Goal: Task Accomplishment & Management: Use online tool/utility

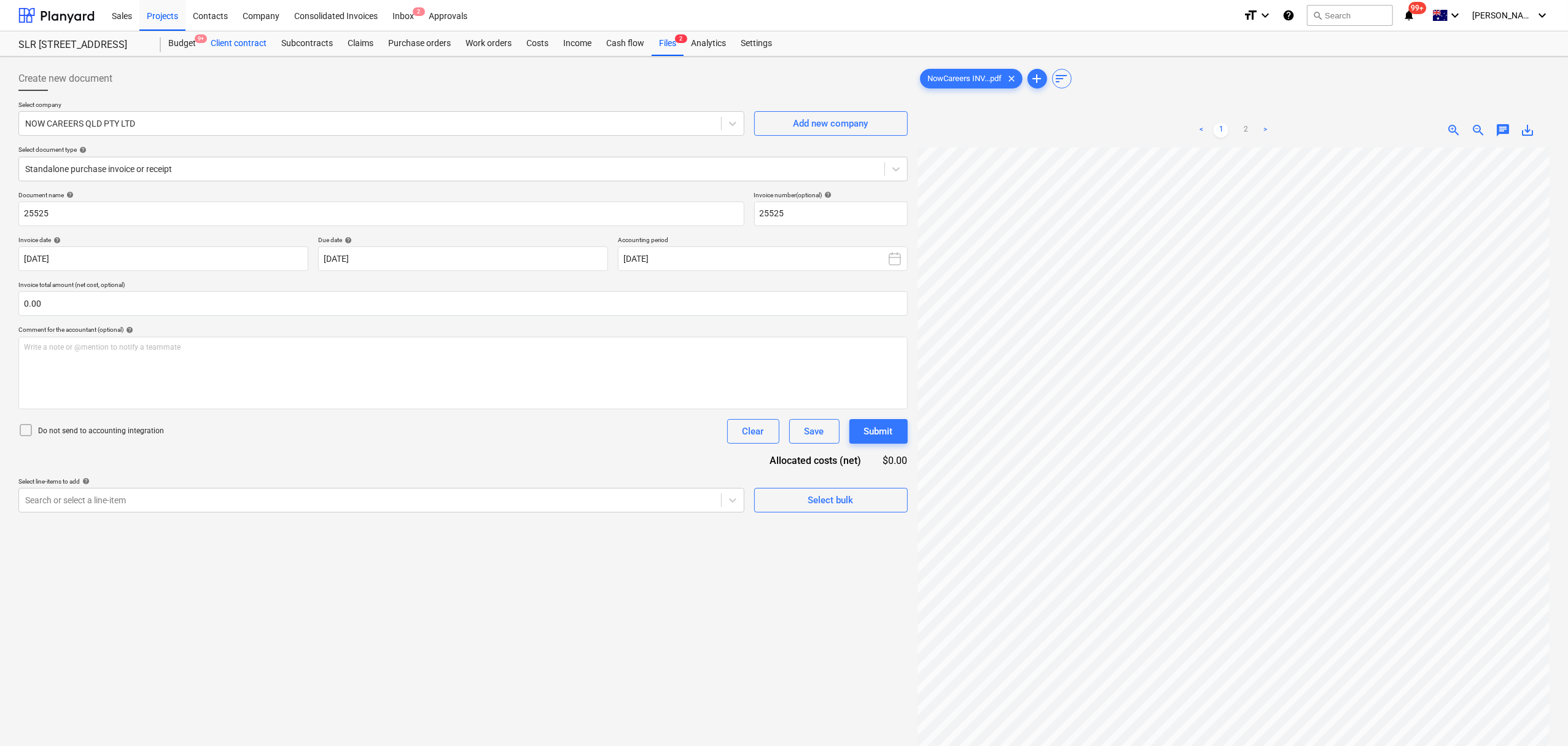
scroll to position [0, 13]
drag, startPoint x: 177, startPoint y: 15, endPoint x: 170, endPoint y: 13, distance: 7.3
click at [174, 13] on div "Projects" at bounding box center [162, 15] width 46 height 31
click at [170, 13] on div "Projects" at bounding box center [162, 15] width 46 height 31
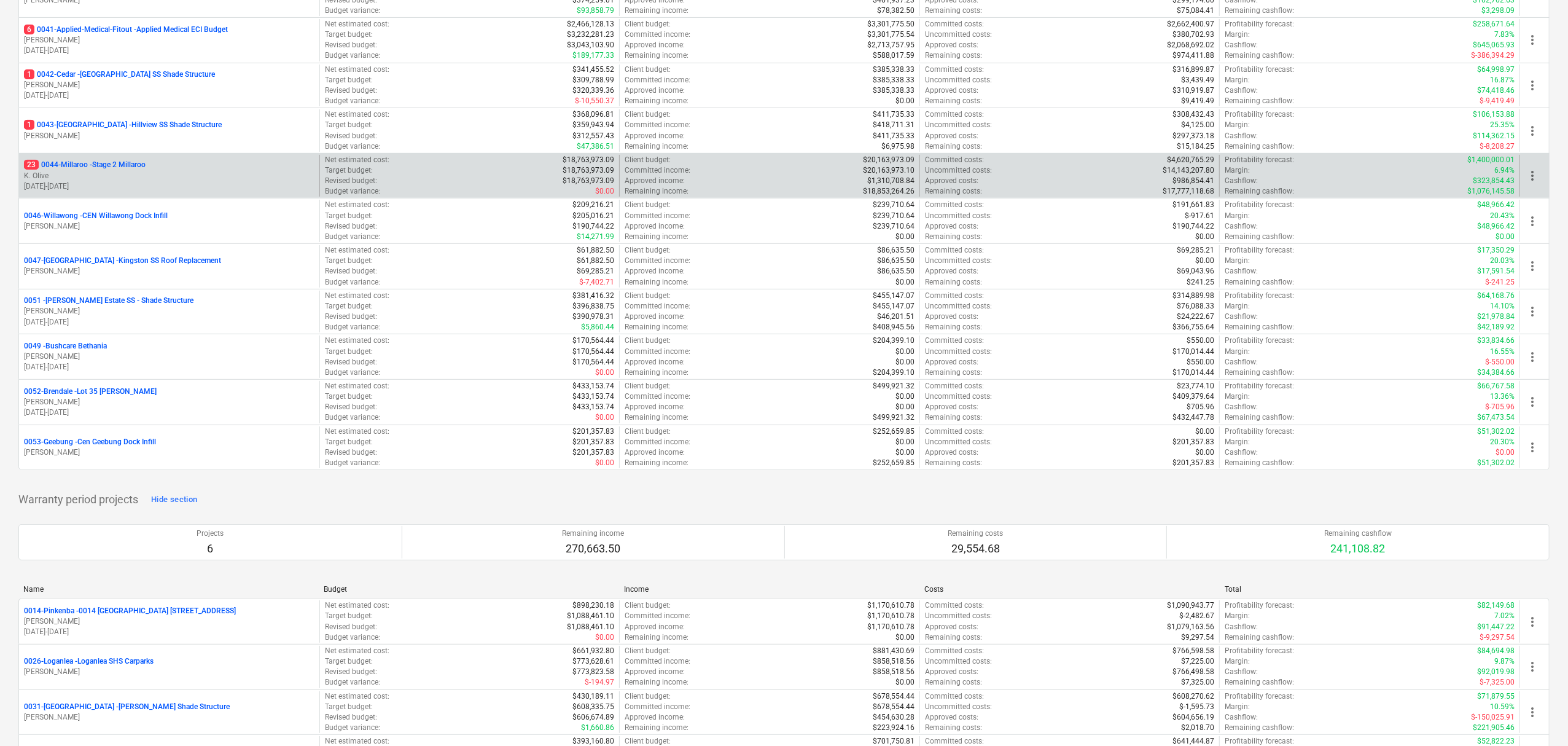
scroll to position [164, 0]
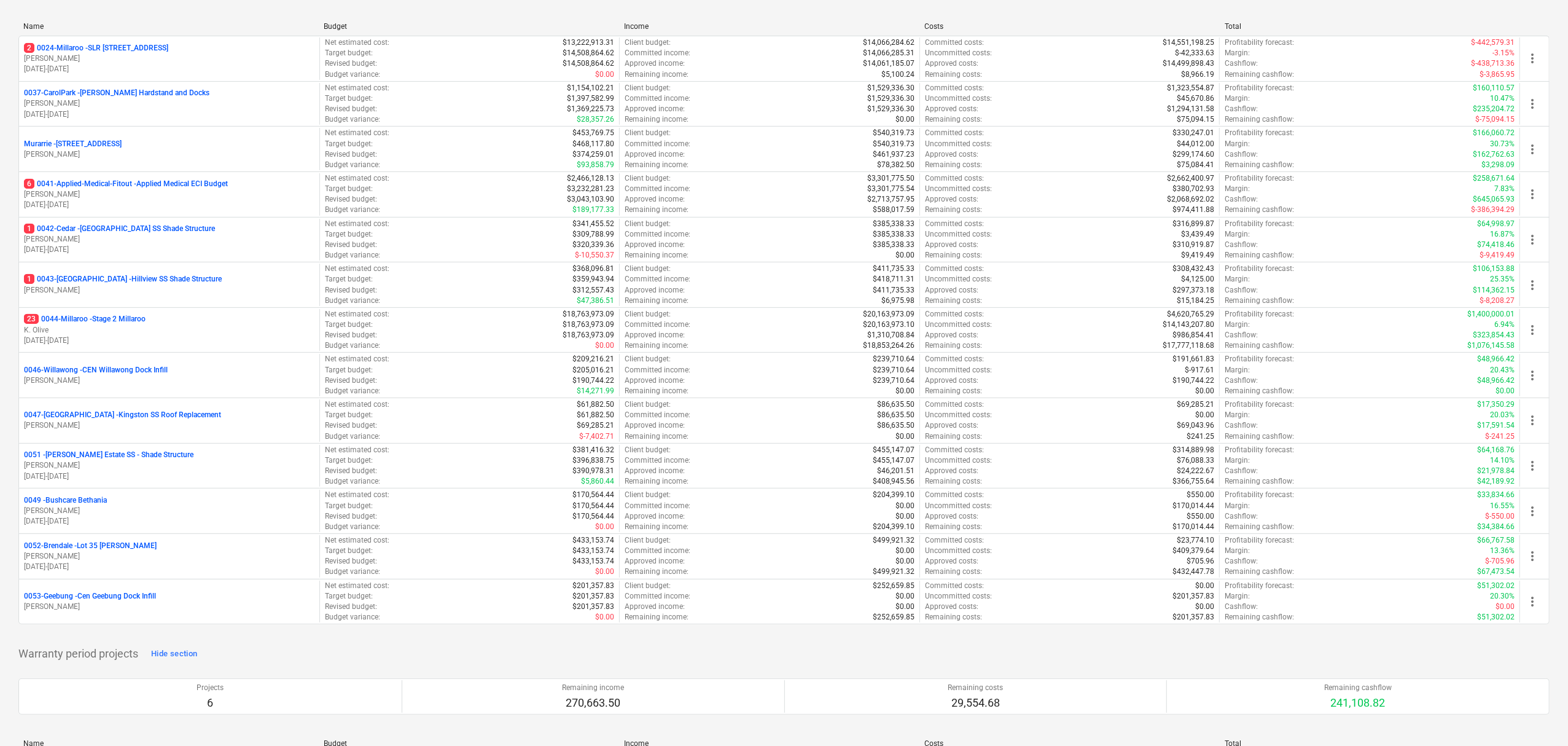
click at [153, 460] on p "0051 - Patrick Estate SS - Shade Structure" at bounding box center [108, 455] width 169 height 10
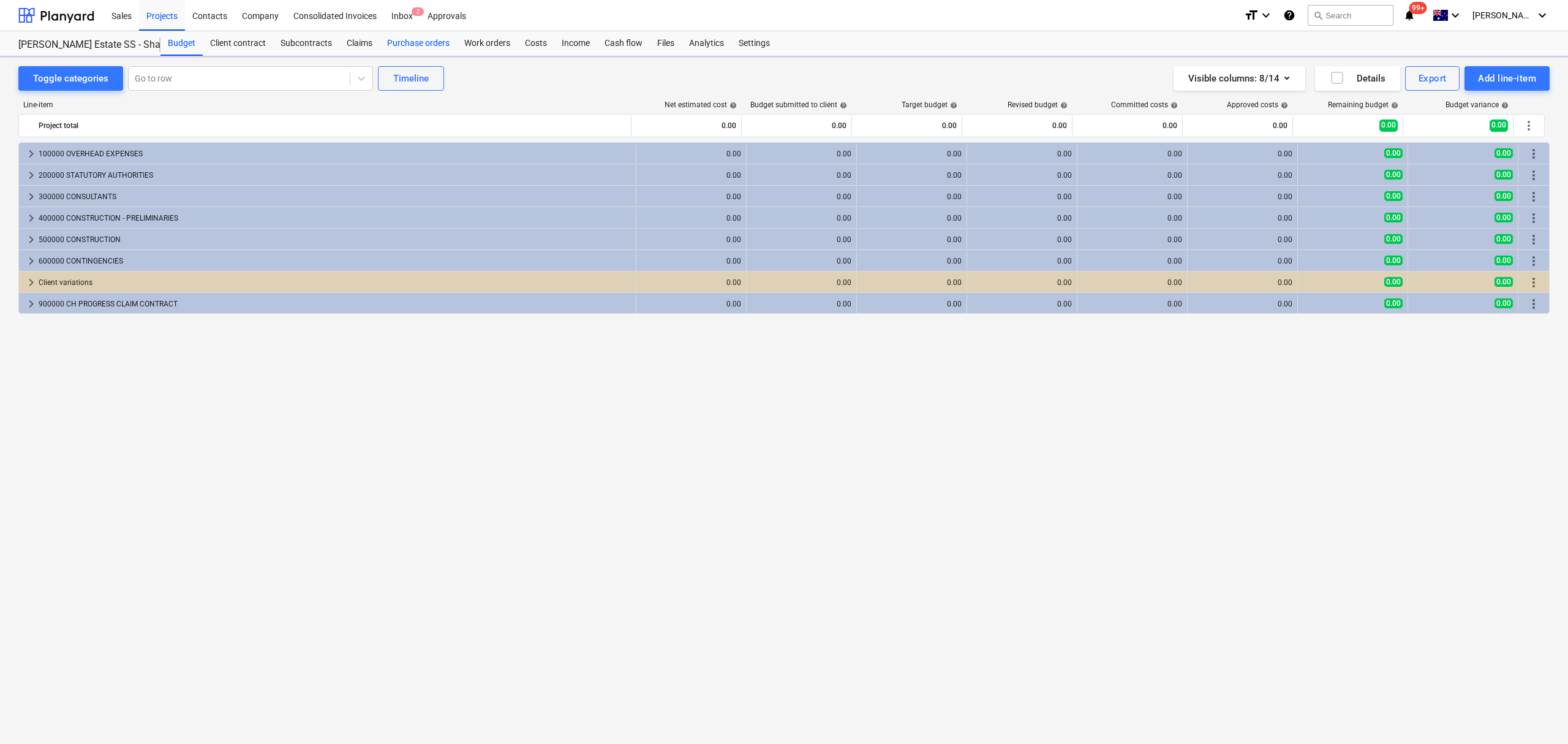
click at [405, 47] on div "Purchase orders" at bounding box center [418, 43] width 77 height 24
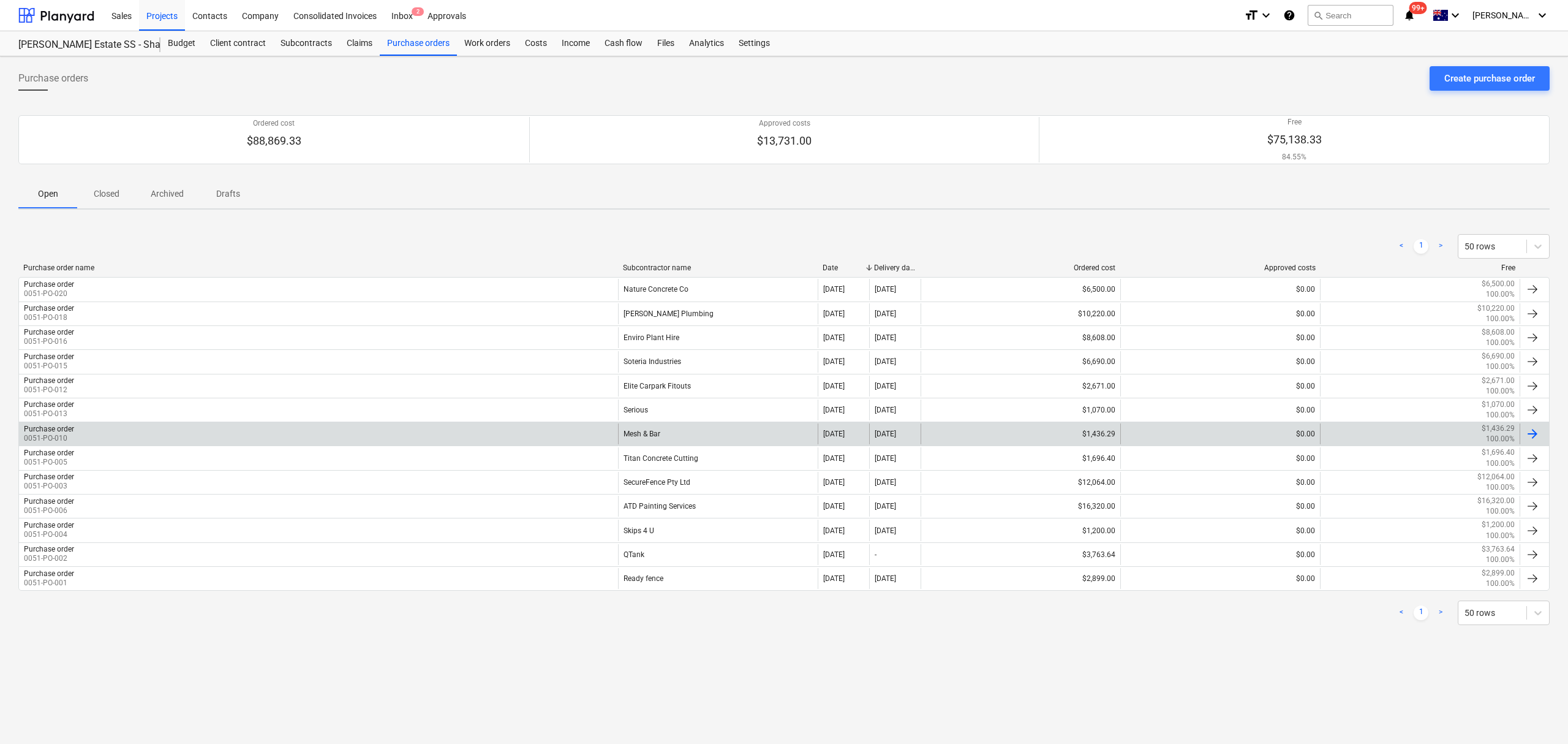
click at [313, 442] on div "Purchase order 0051-PO-010" at bounding box center [319, 434] width 599 height 21
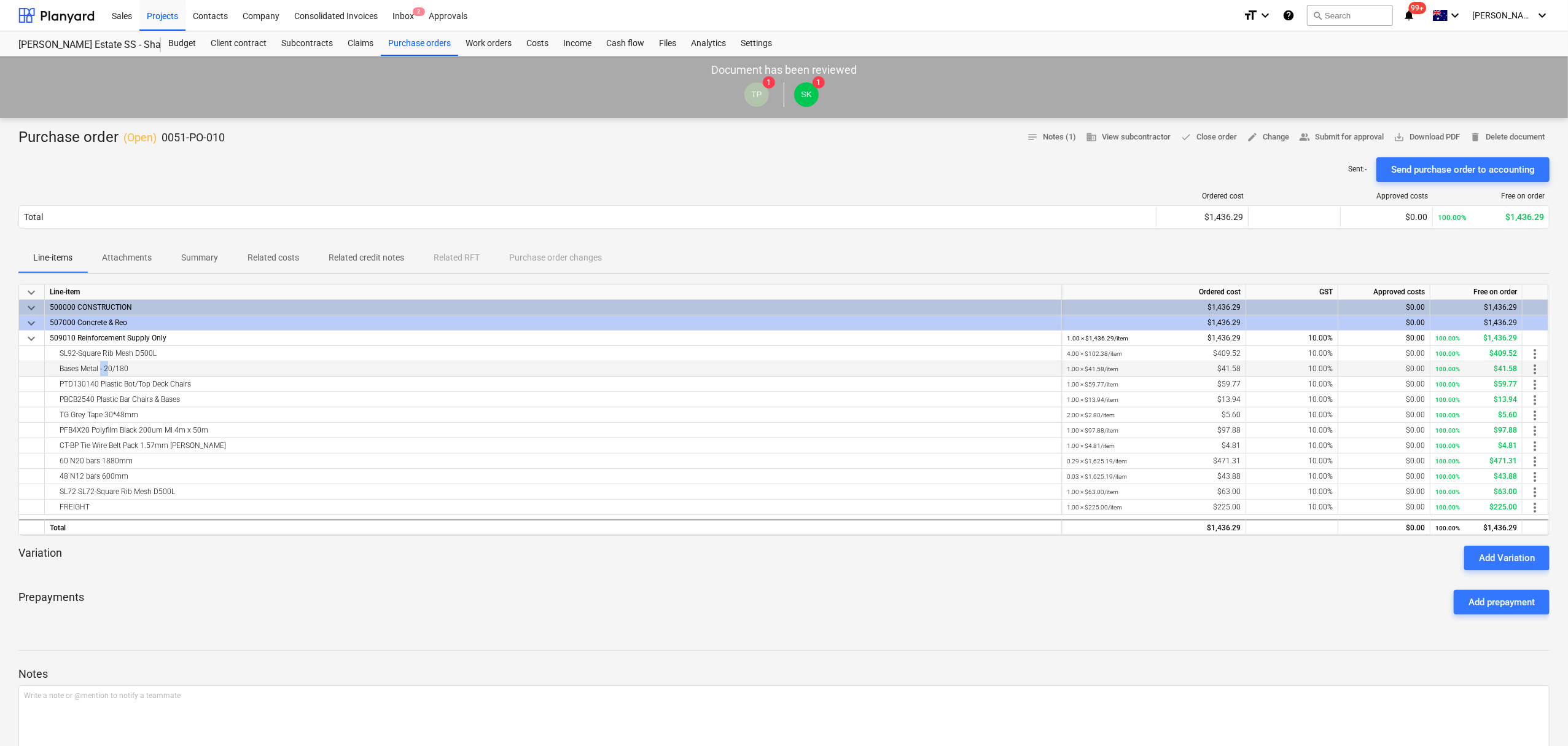
click at [106, 372] on div "Bases Metal - 20/180" at bounding box center [553, 368] width 1007 height 15
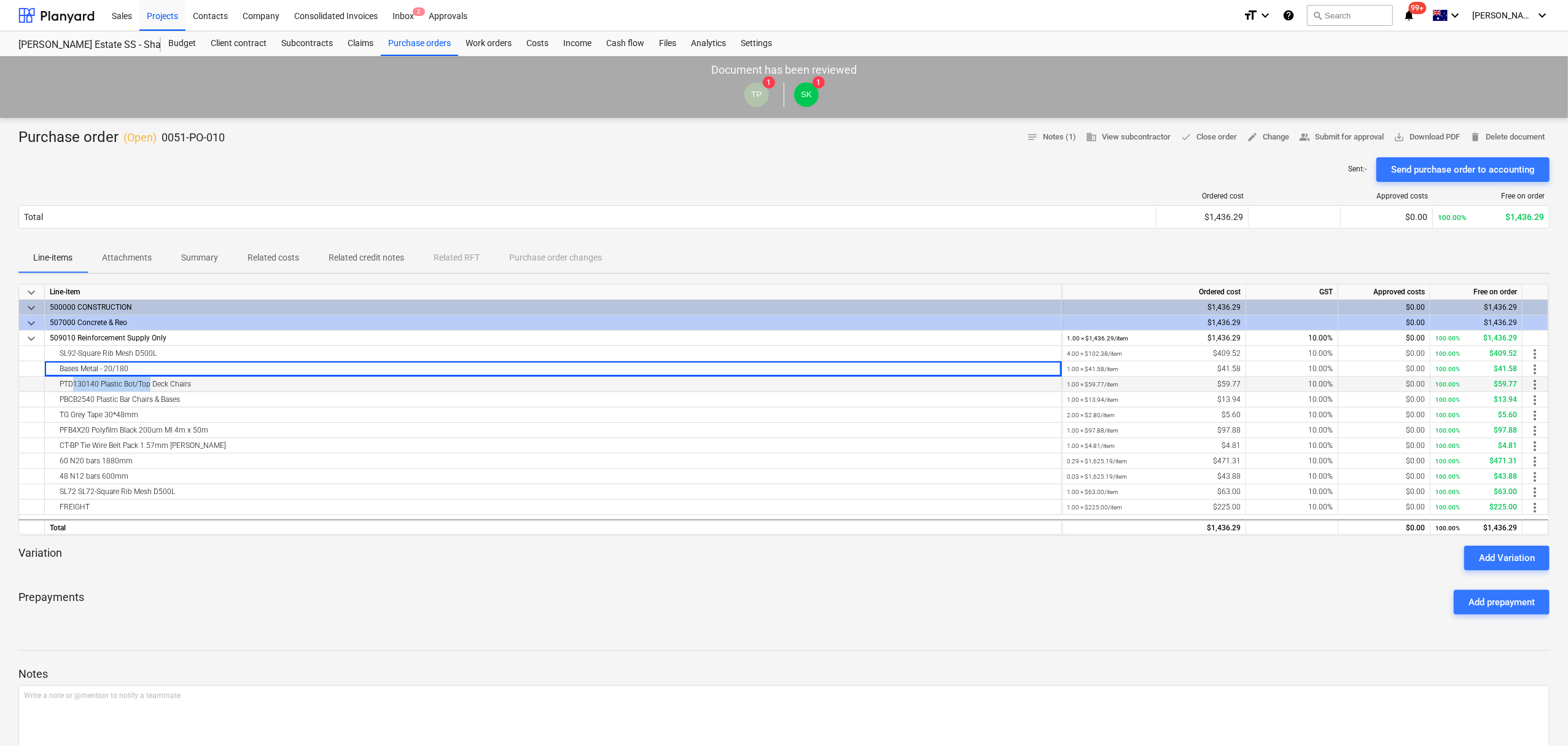
drag, startPoint x: 69, startPoint y: 384, endPoint x: 145, endPoint y: 387, distance: 76.1
click at [145, 387] on div "PTD130140 Plastic Bot/Top Deck Chairs" at bounding box center [553, 384] width 1007 height 15
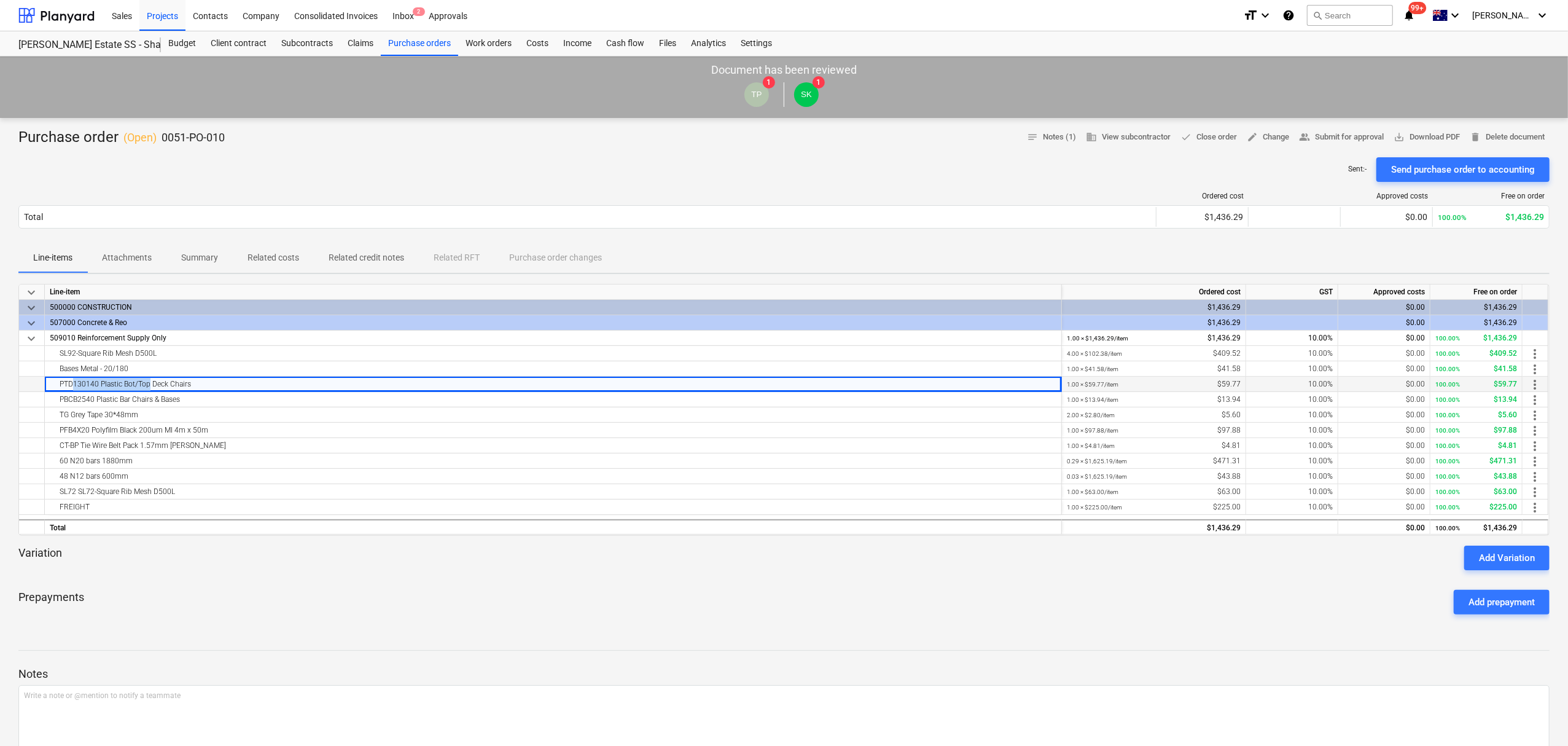
click at [145, 387] on div "PTD130140 Plastic Bot/Top Deck Chairs" at bounding box center [553, 384] width 1007 height 15
drag, startPoint x: 72, startPoint y: 414, endPoint x: 111, endPoint y: 419, distance: 39.3
click at [111, 419] on div "TG Grey Tape 30*48mm" at bounding box center [553, 414] width 1007 height 15
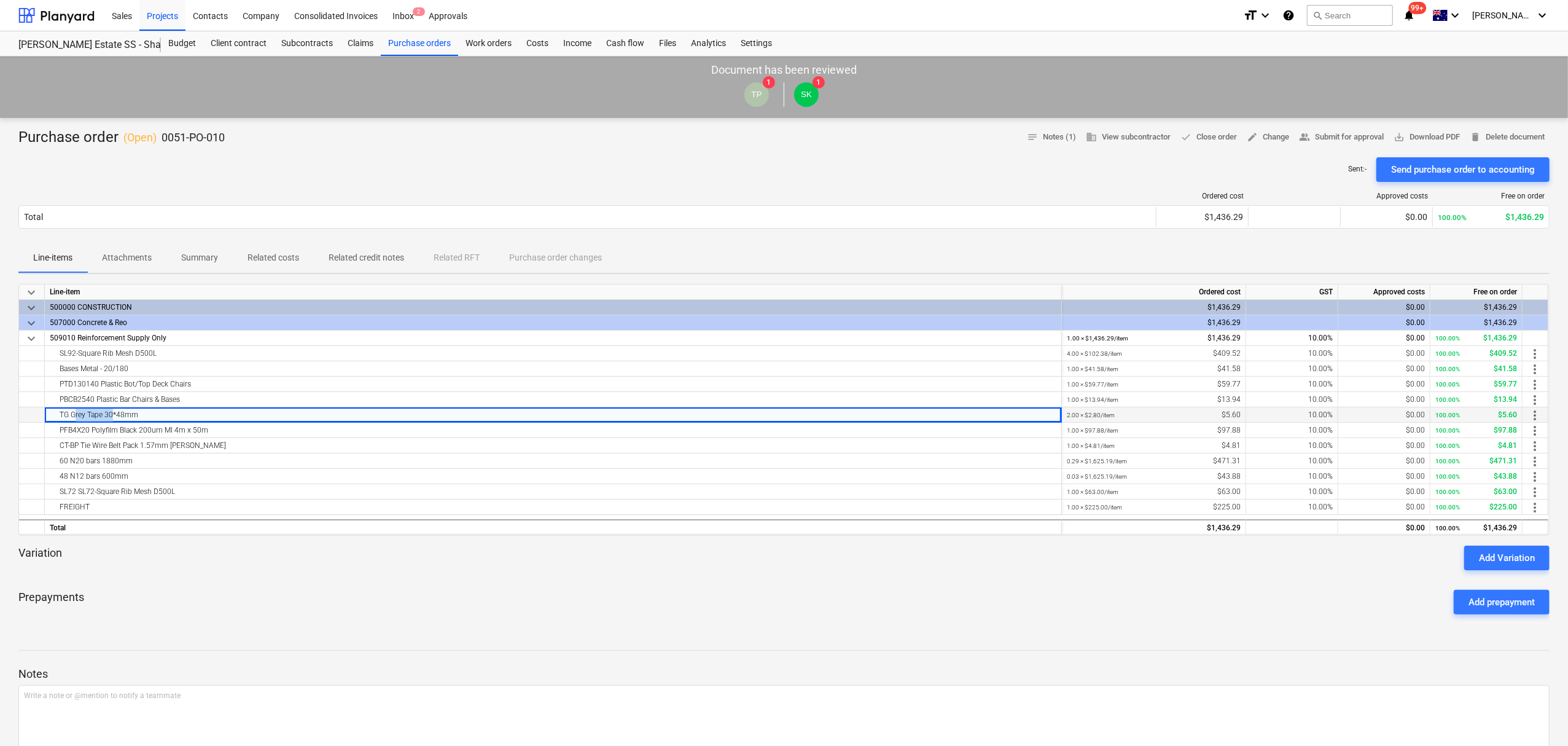
click at [89, 423] on div "TG Grey Tape 30*48mm" at bounding box center [553, 415] width 1017 height 15
drag, startPoint x: 77, startPoint y: 434, endPoint x: 101, endPoint y: 438, distance: 24.3
click at [101, 438] on div "PFB4X20 Polyfilm Black 200um MI 4m x 50m" at bounding box center [553, 430] width 1007 height 15
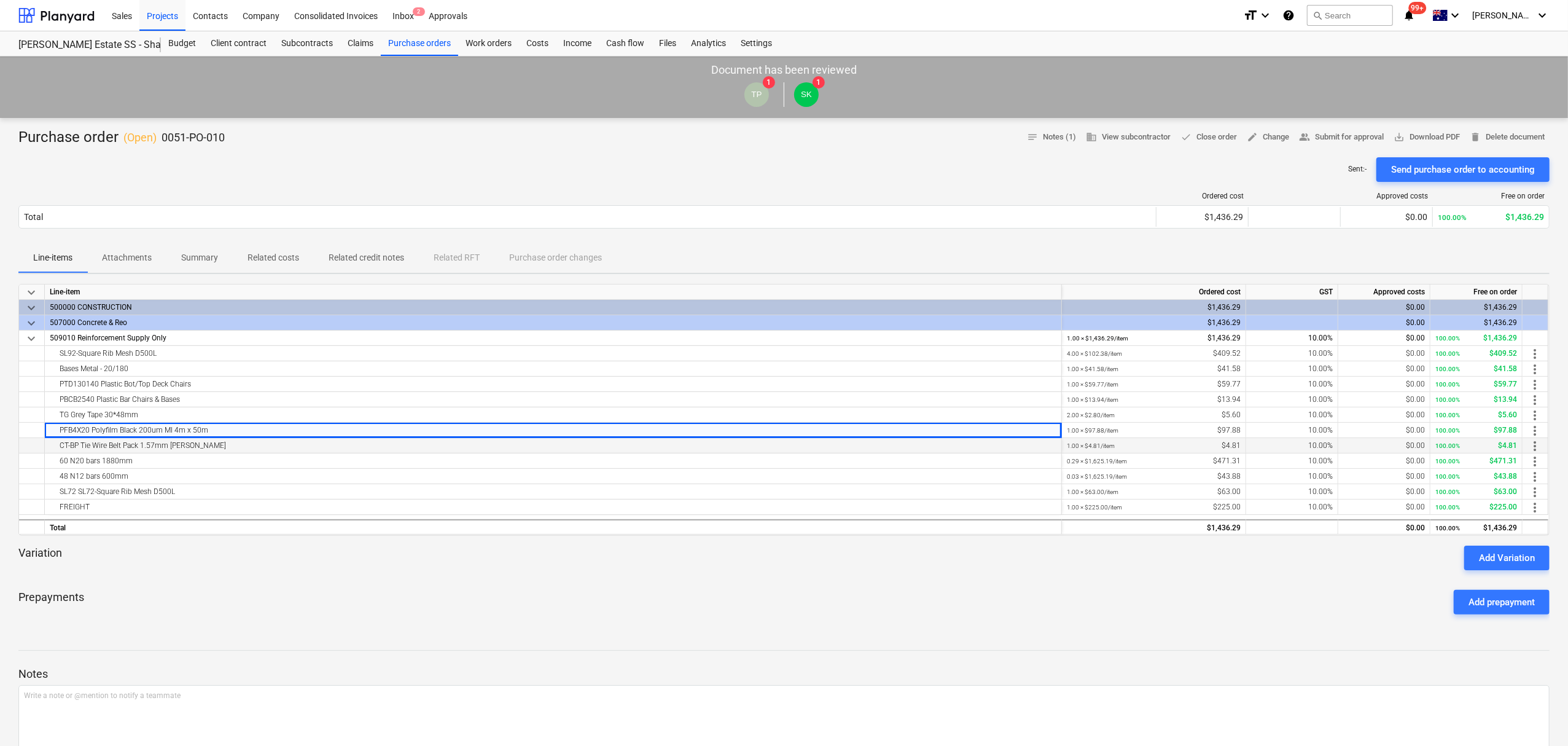
click at [88, 446] on div "CT-BP Tie Wire Belt Pack 1.57mm Ann" at bounding box center [553, 445] width 1007 height 15
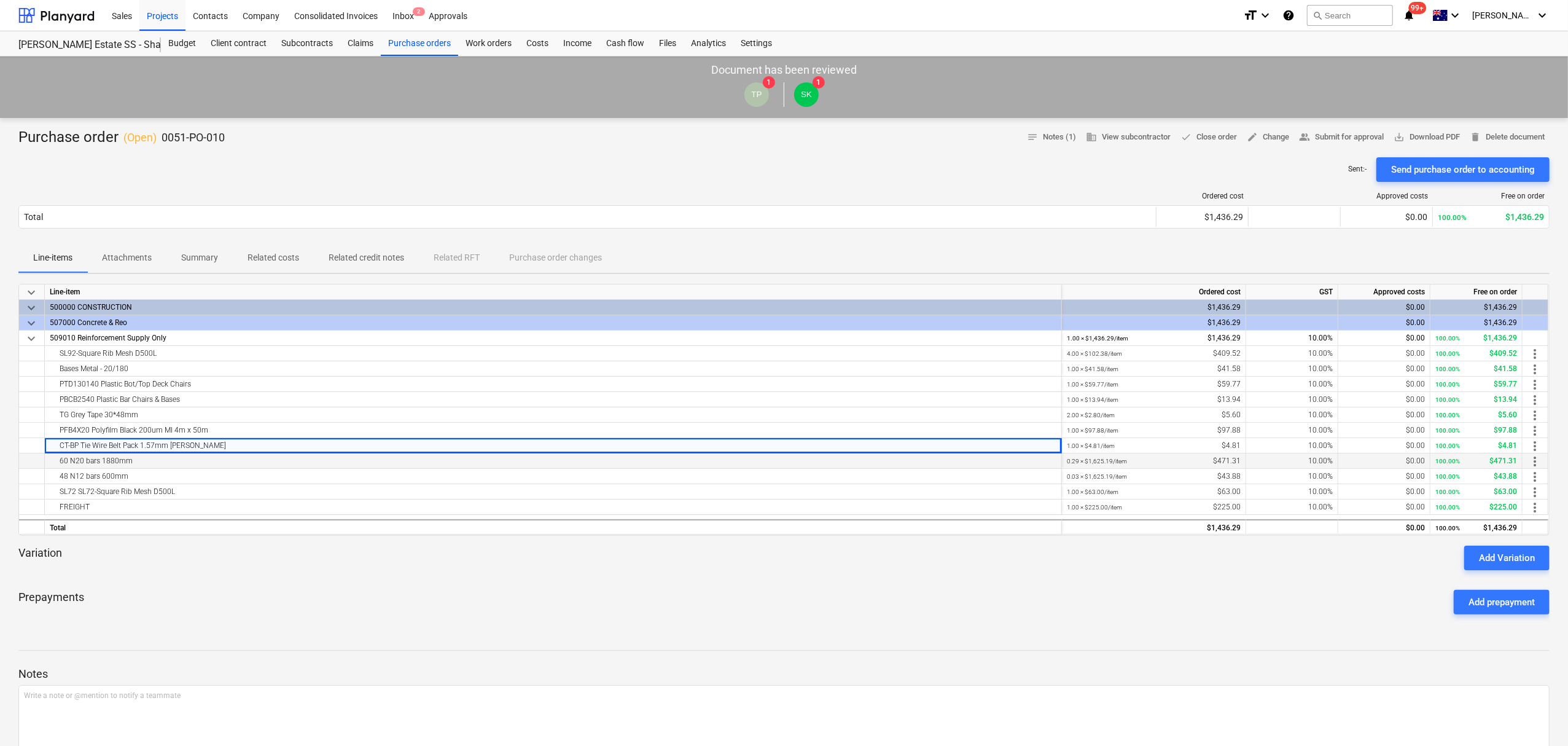
drag, startPoint x: 74, startPoint y: 458, endPoint x: 140, endPoint y: 463, distance: 66.2
click at [140, 463] on div "60 N20 bars 1880mm" at bounding box center [553, 461] width 1007 height 15
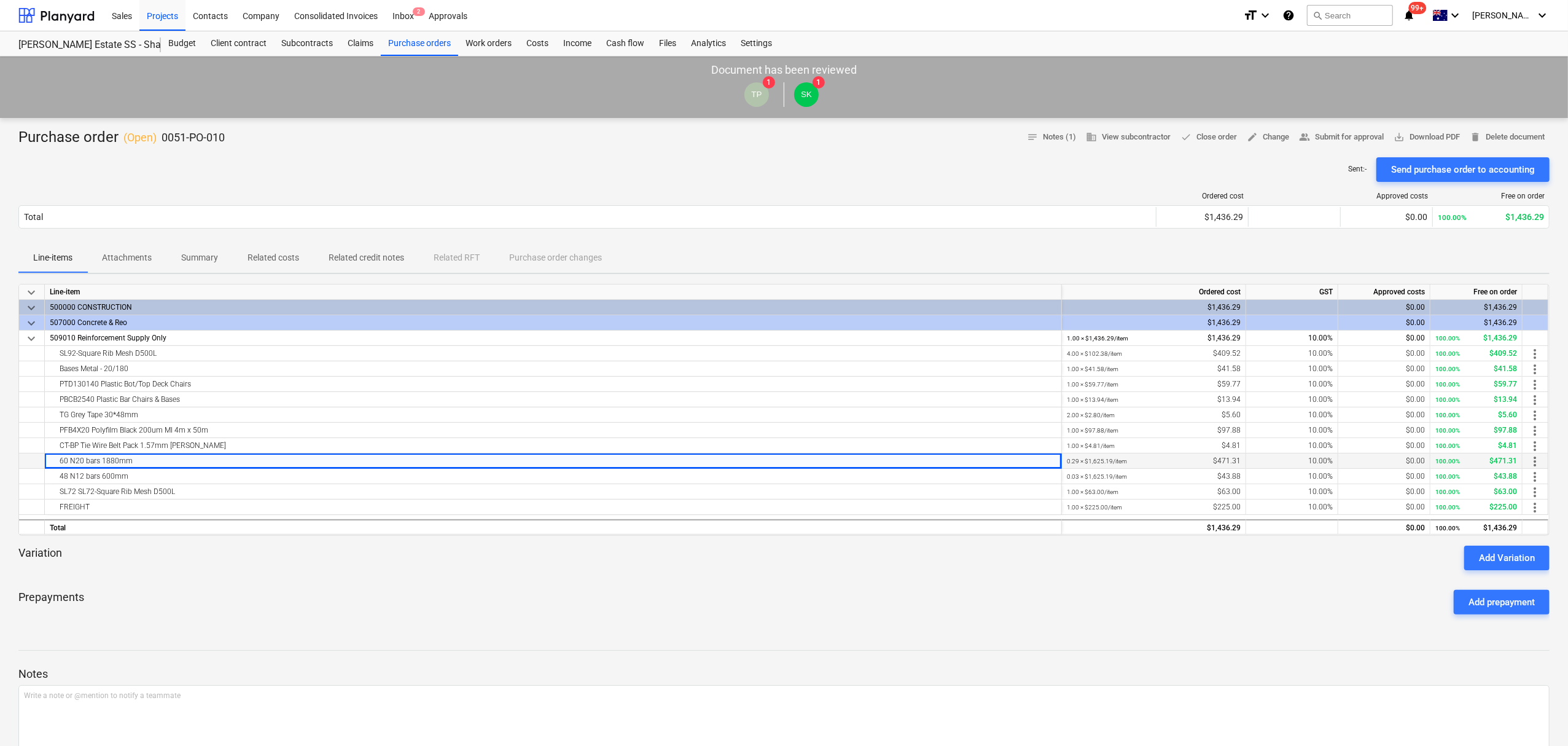
click at [140, 463] on div "60 N20 bars 1880mm" at bounding box center [553, 461] width 1007 height 15
drag, startPoint x: 69, startPoint y: 477, endPoint x: 106, endPoint y: 478, distance: 37.0
click at [106, 478] on div "48 N12 bars 600mm" at bounding box center [553, 476] width 1007 height 15
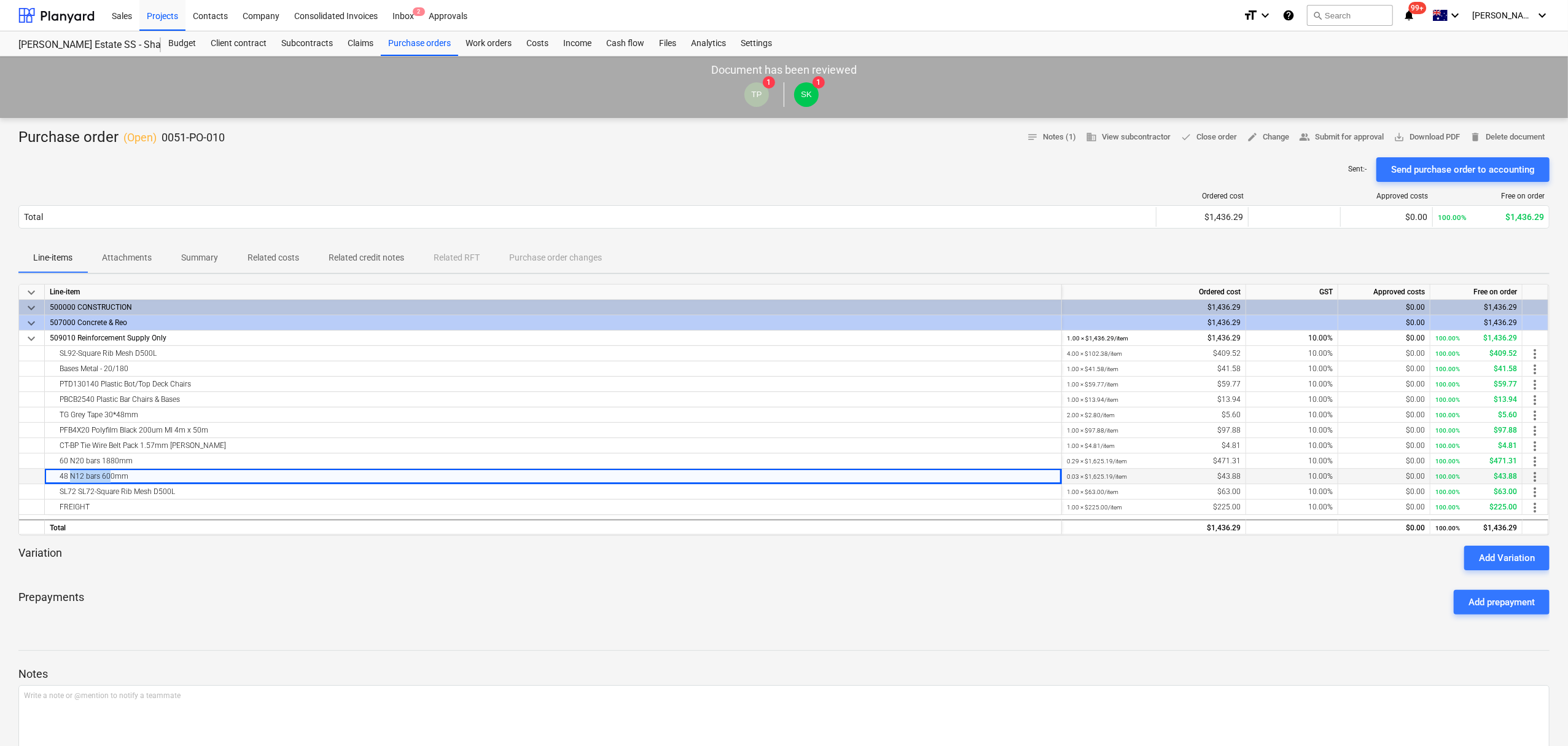
click at [106, 478] on div "48 N12 bars 600mm" at bounding box center [553, 476] width 1007 height 15
drag, startPoint x: 121, startPoint y: 480, endPoint x: 87, endPoint y: 477, distance: 34.1
click at [88, 477] on div "48 N12 bars 600mm" at bounding box center [553, 476] width 1007 height 15
click at [87, 477] on div "48 N12 bars 600mm" at bounding box center [553, 476] width 1007 height 15
drag, startPoint x: 135, startPoint y: 472, endPoint x: 81, endPoint y: 472, distance: 54.0
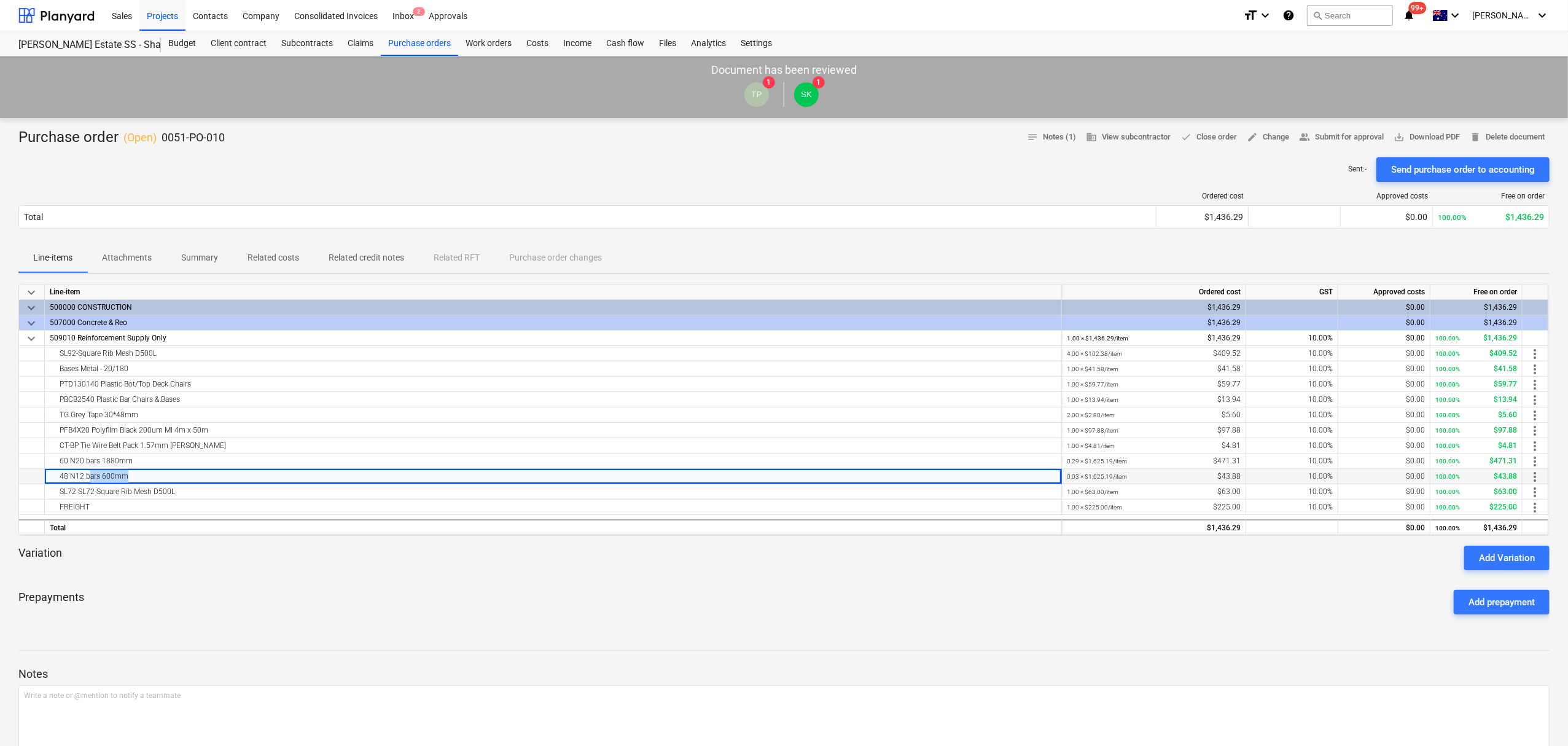
click at [81, 472] on div "48 N12 bars 600mm" at bounding box center [553, 476] width 1007 height 15
click at [74, 472] on div "48 N12 bars 600mm" at bounding box center [553, 476] width 1007 height 15
drag, startPoint x: 61, startPoint y: 470, endPoint x: 178, endPoint y: 476, distance: 117.2
click at [178, 476] on div "48 N12 bars 600mm" at bounding box center [553, 476] width 1007 height 15
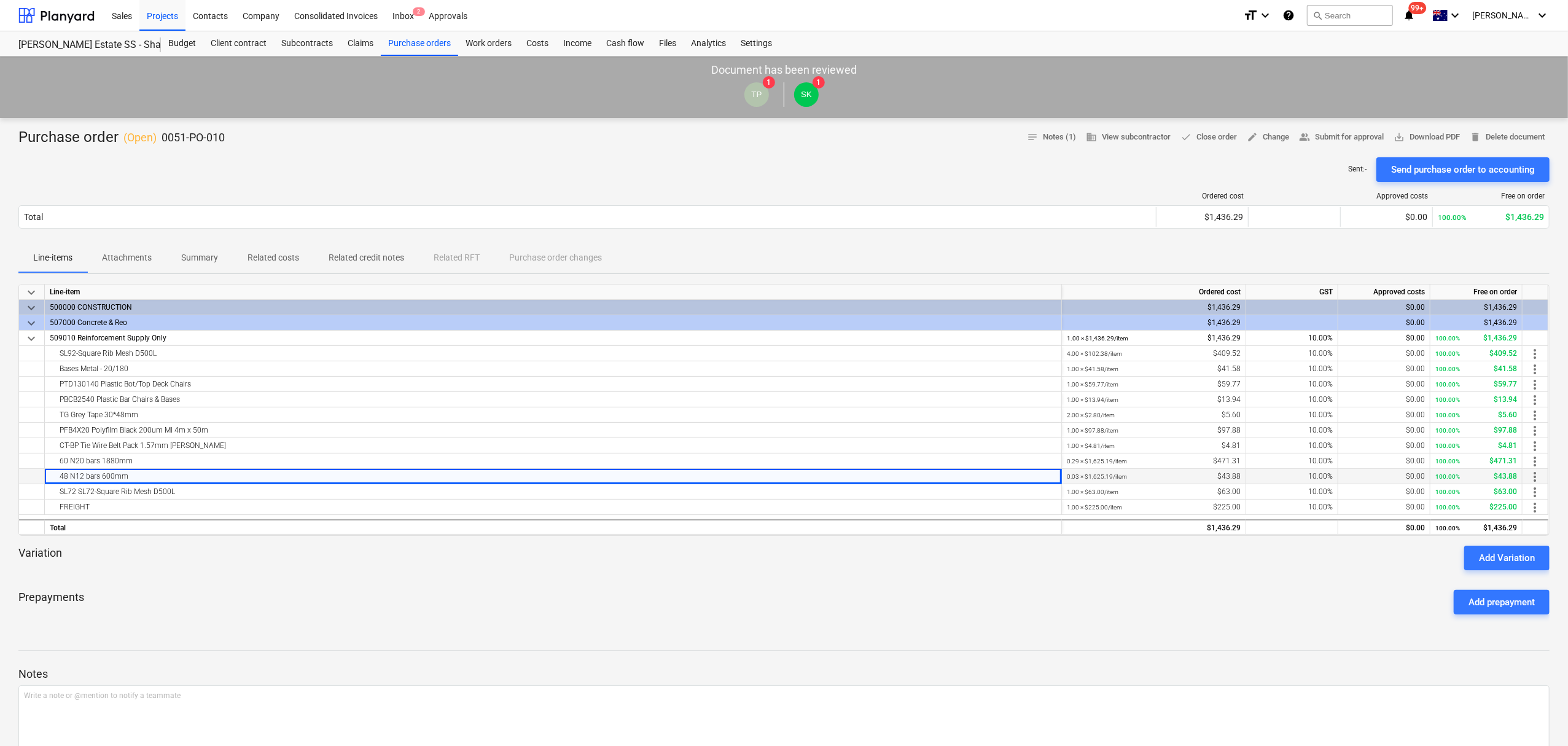
drag, startPoint x: 129, startPoint y: 481, endPoint x: 24, endPoint y: 476, distance: 105.1
click at [0, 0] on div "48 N12 bars 600mm 0.03 × $1,625.19 / item $43.88 10.00% $0.00 100.00% $43.88 mo…" at bounding box center [0, 0] width 0 height 0
click at [128, 478] on div "48 N12 bars 600mm" at bounding box center [553, 476] width 1007 height 15
drag, startPoint x: 128, startPoint y: 478, endPoint x: 35, endPoint y: 472, distance: 93.2
click at [0, 0] on div "48 N12 bars 600mm 0.03 × $1,625.19 / item $43.88 10.00% $0.00 100.00% $43.88 mo…" at bounding box center [0, 0] width 0 height 0
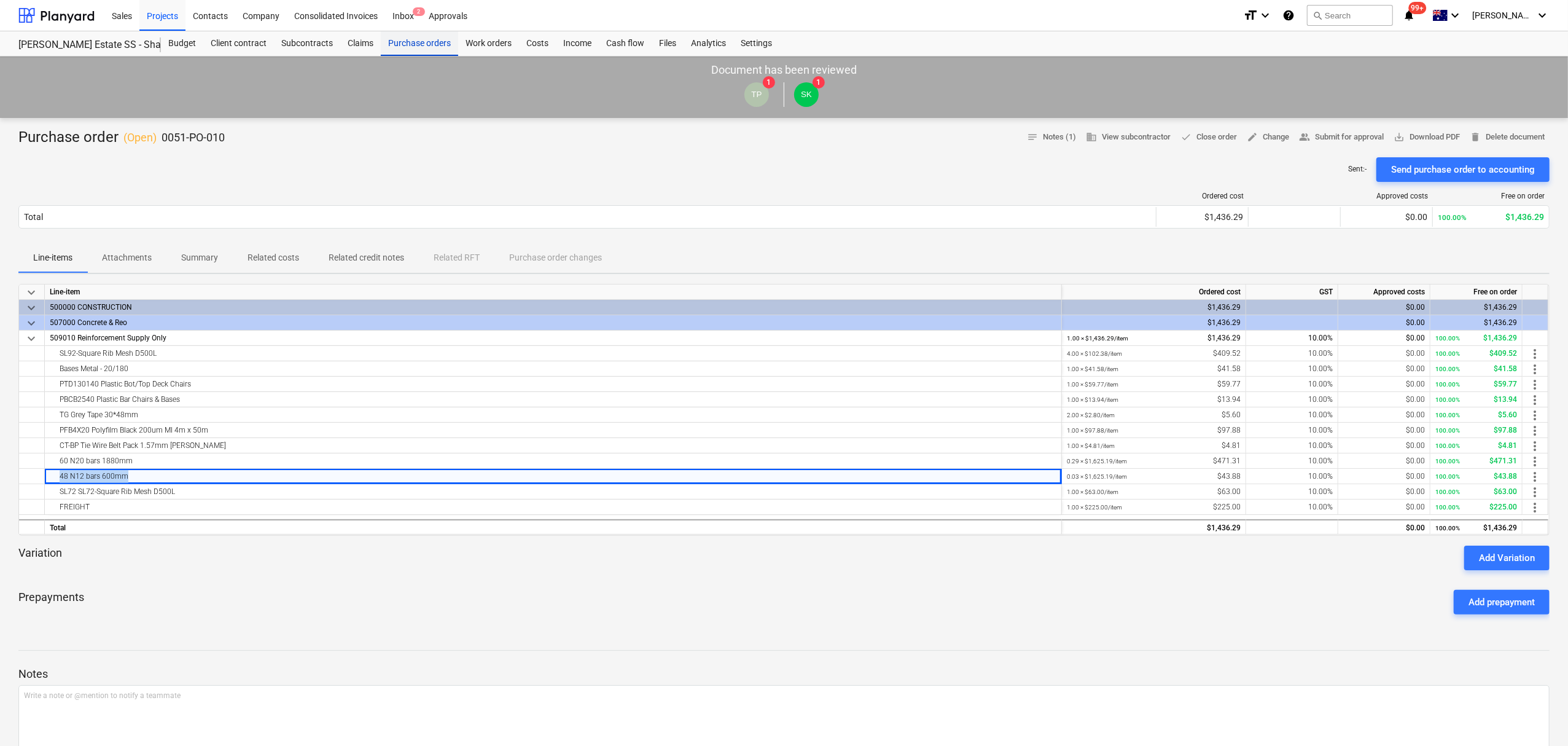
click at [411, 44] on div "Purchase orders" at bounding box center [419, 43] width 77 height 24
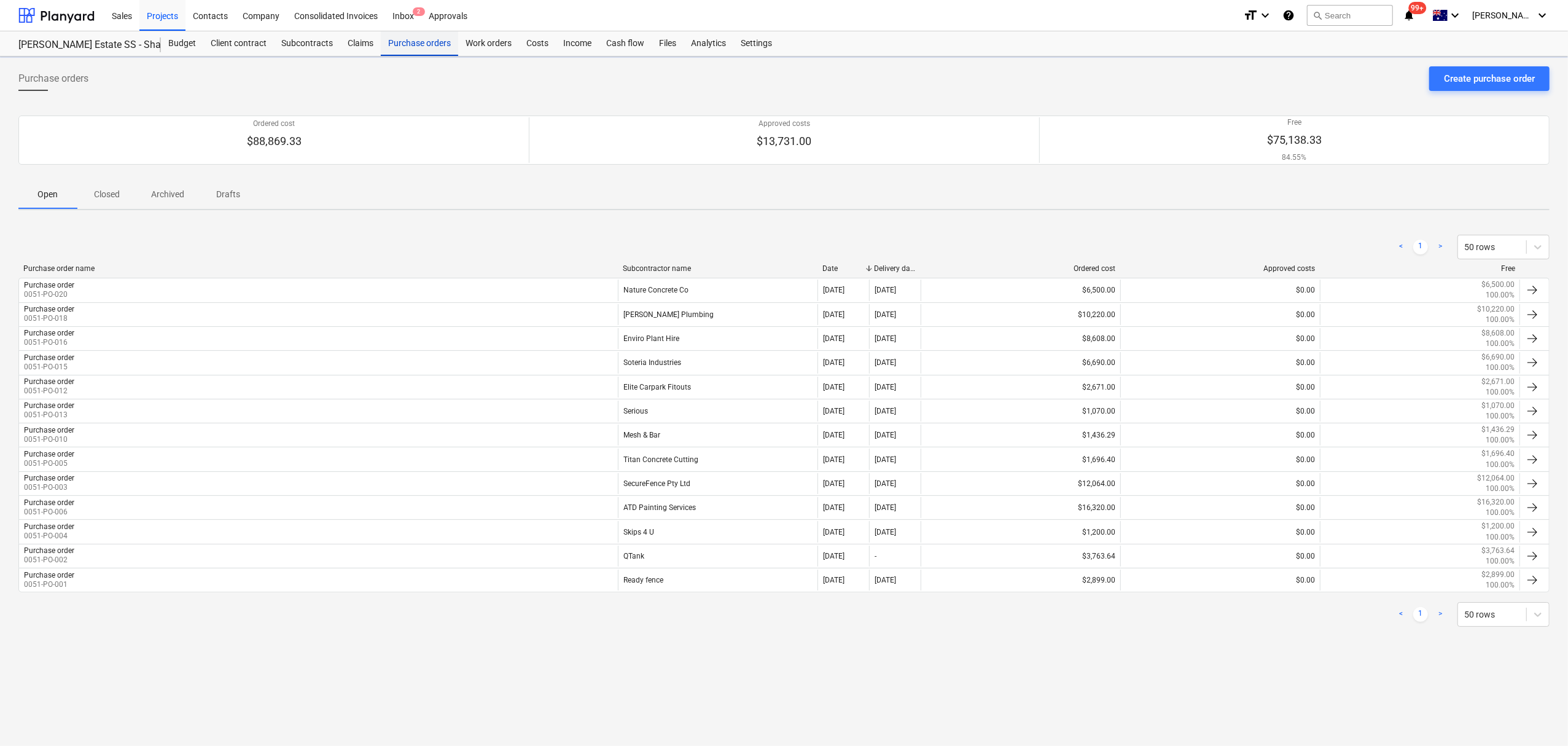
click at [411, 44] on div "Purchase orders" at bounding box center [419, 43] width 77 height 24
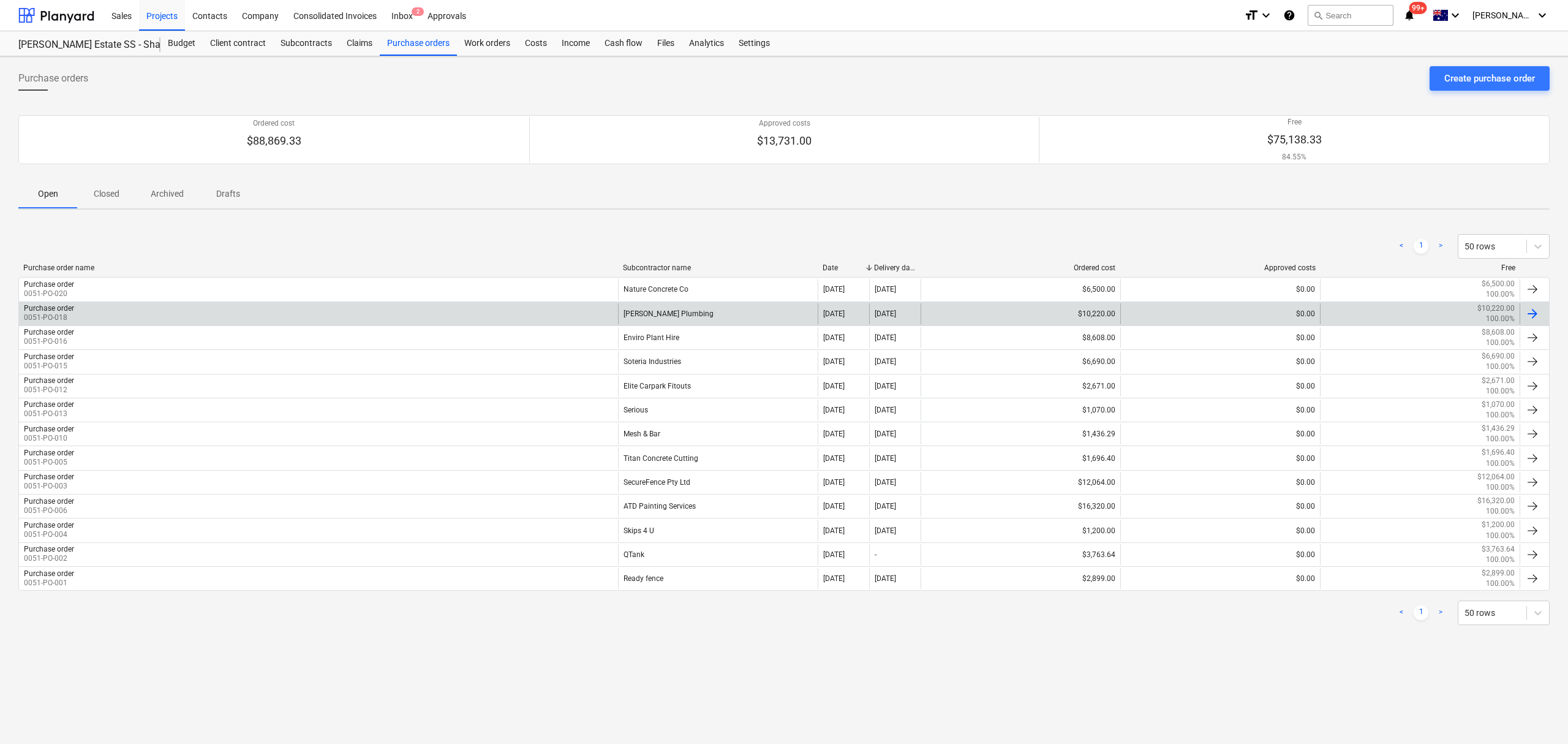
click at [236, 314] on div "Purchase order 0051-PO-018" at bounding box center [319, 314] width 599 height 21
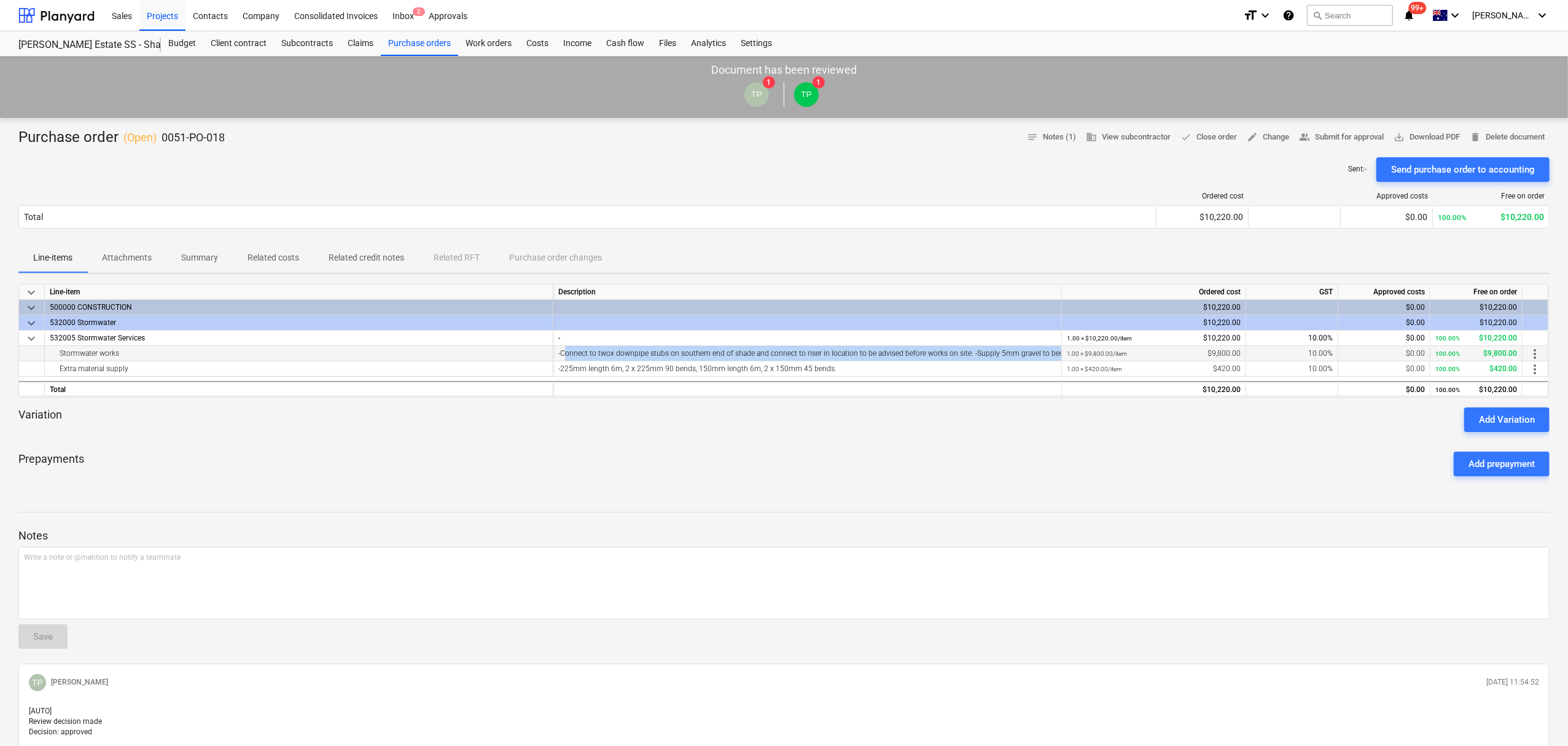
drag, startPoint x: 564, startPoint y: 355, endPoint x: 1059, endPoint y: 354, distance: 495.0
click at [1057, 354] on div "-Connect to twox downpipe stubs on southern end of shade and connect to riser i…" at bounding box center [808, 354] width 498 height 15
click at [868, 390] on div at bounding box center [808, 389] width 509 height 15
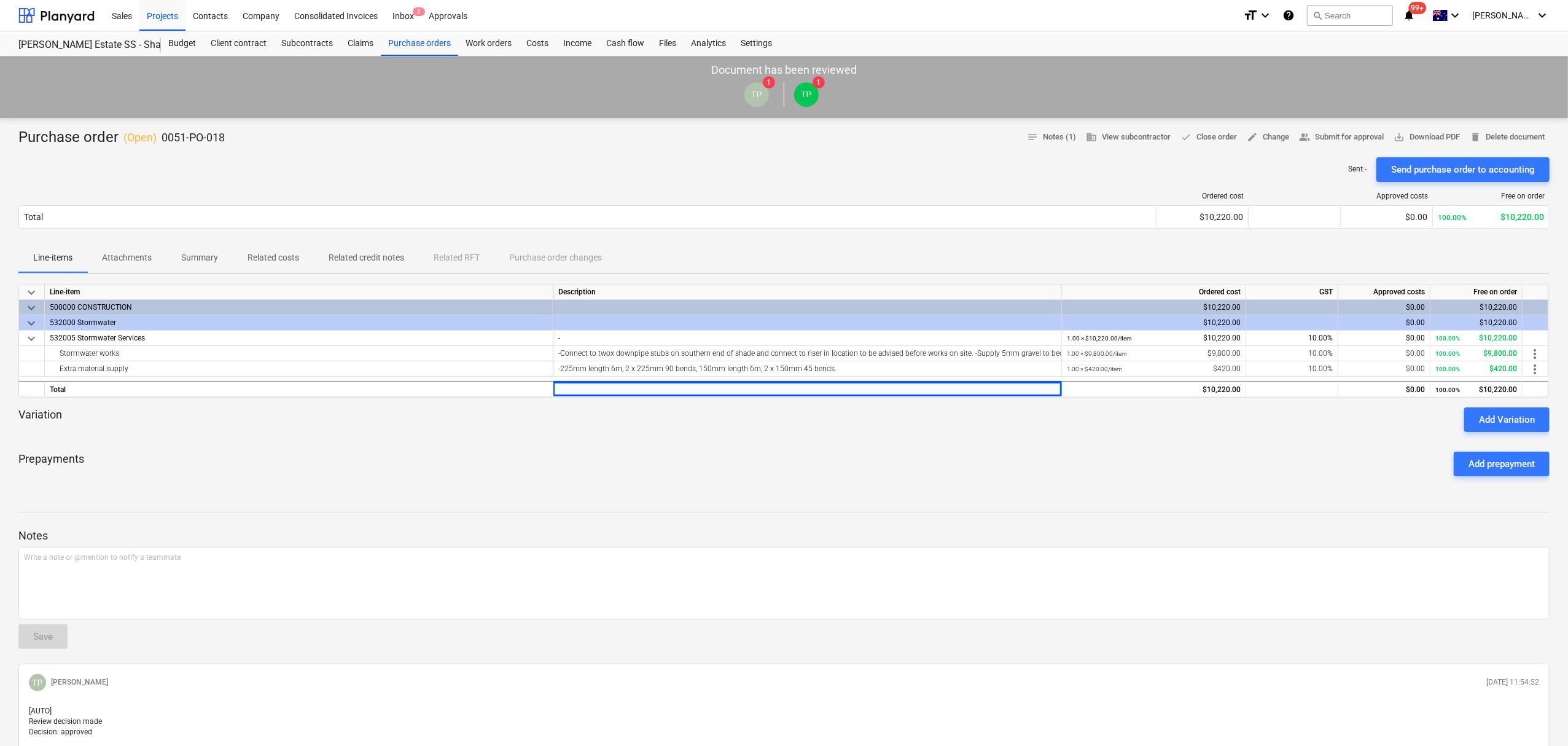
click at [131, 264] on p "Attachments" at bounding box center [127, 258] width 50 height 13
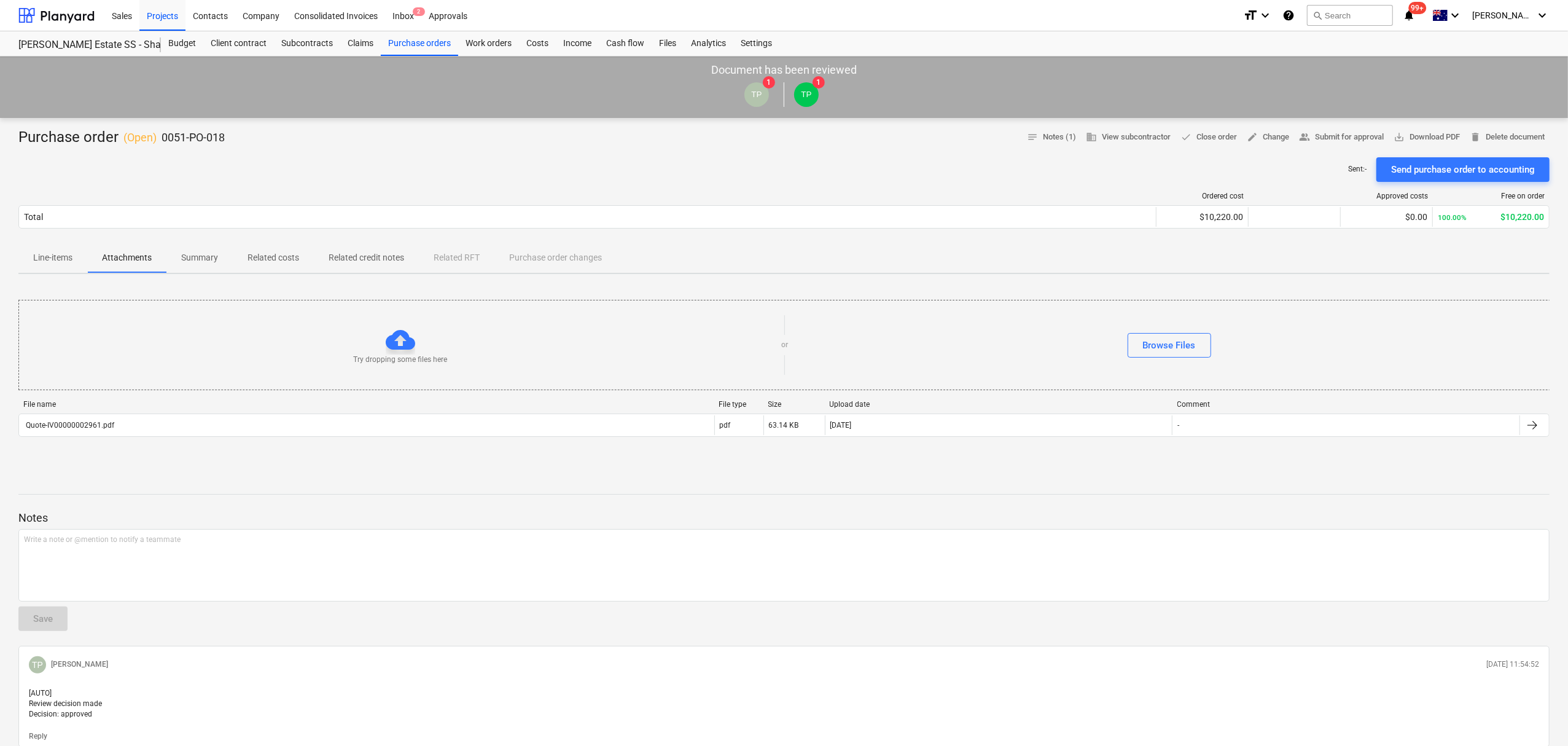
drag, startPoint x: 174, startPoint y: 405, endPoint x: 170, endPoint y: 414, distance: 9.8
click at [170, 408] on div "File name" at bounding box center [367, 404] width 686 height 8
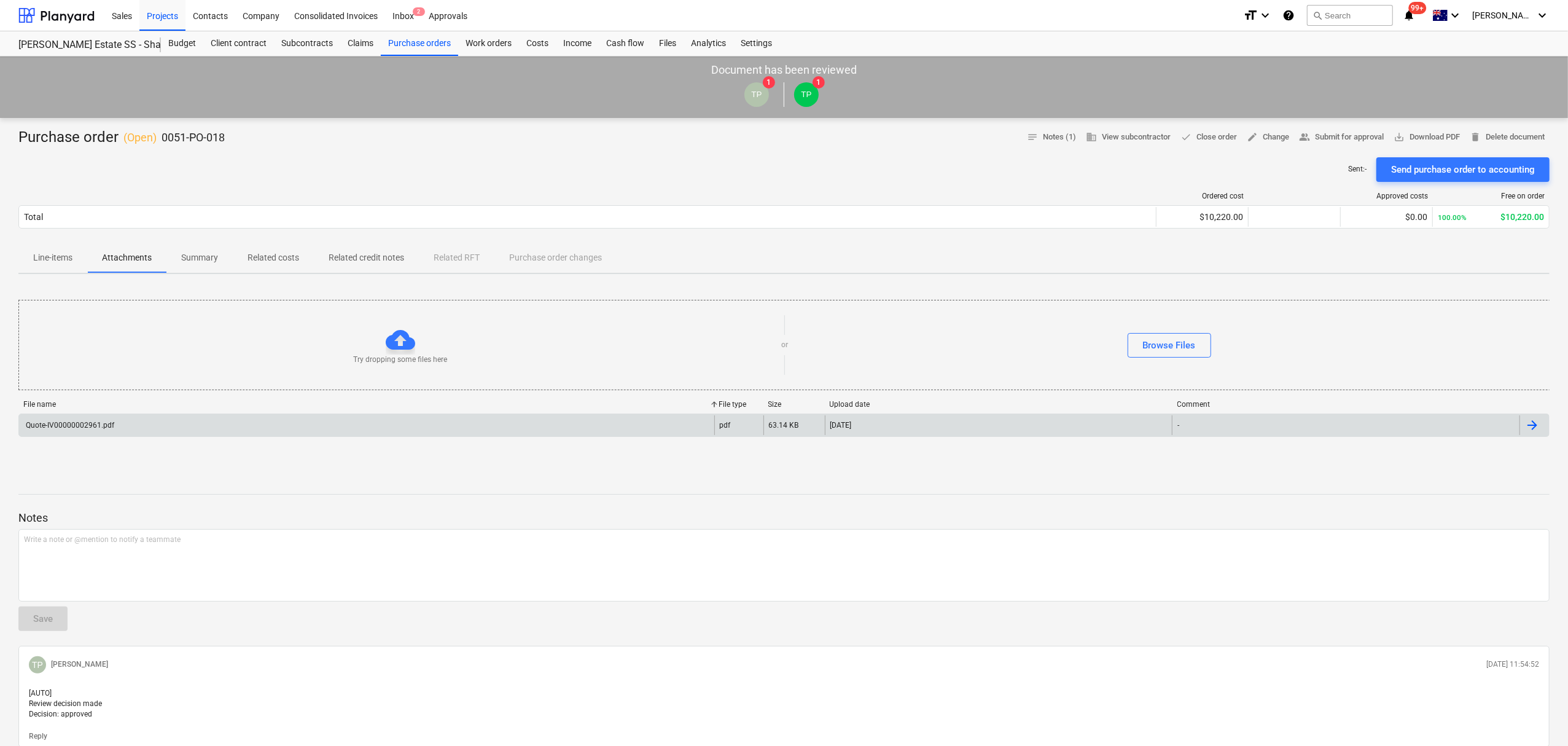
click at [170, 423] on div "Quote-IV00000002961.pdf" at bounding box center [367, 425] width 695 height 20
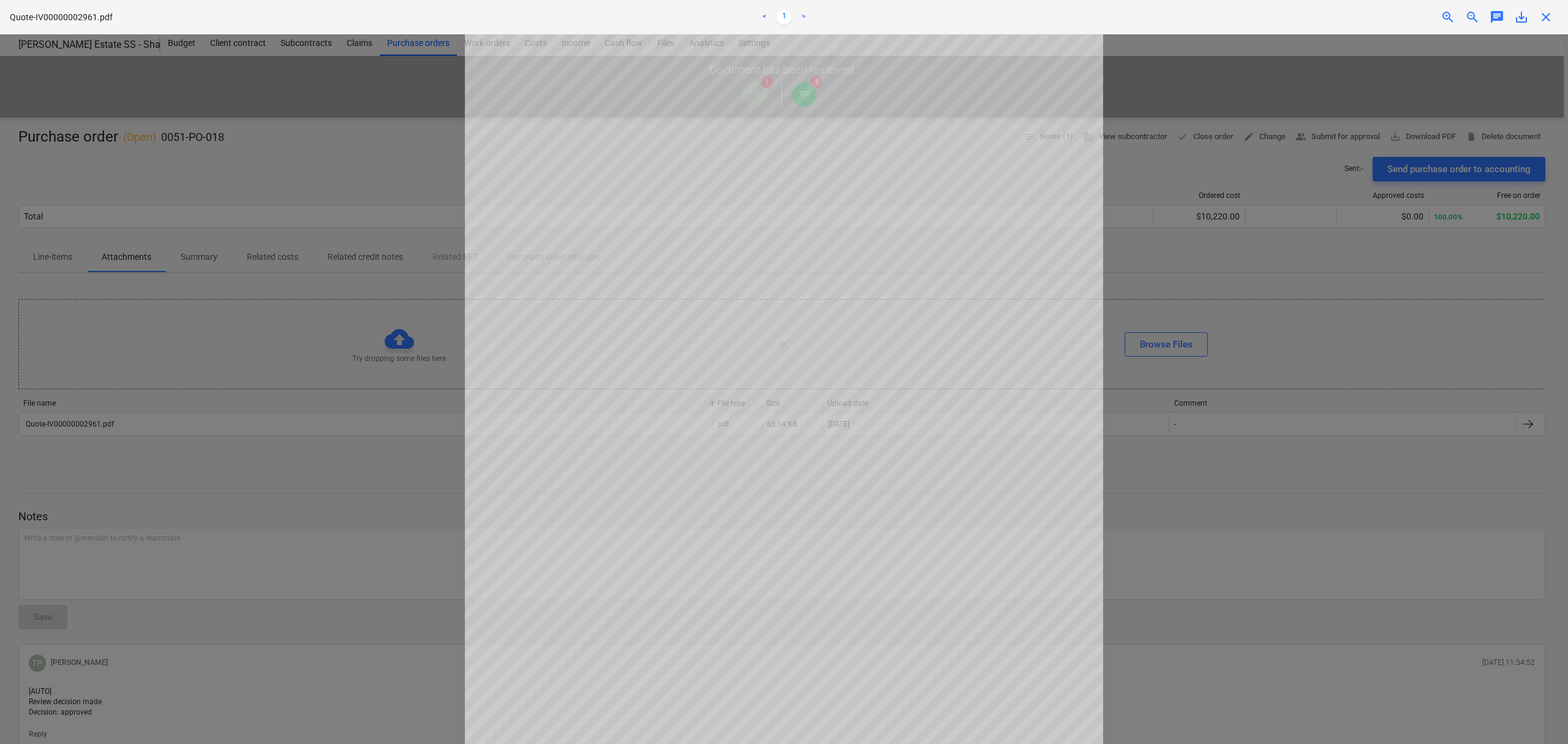
click at [1554, 10] on div "Project fetching failed" at bounding box center [1396, 13] width 331 height 26
click at [1548, 13] on div "Project fetching failed" at bounding box center [1396, 13] width 331 height 26
click at [1544, 17] on div "Project fetching failed" at bounding box center [1396, 13] width 331 height 26
click at [1550, 13] on div "Project fetching failed" at bounding box center [1396, 13] width 331 height 26
click at [1532, 18] on div "Project fetching failed" at bounding box center [1396, 13] width 331 height 26
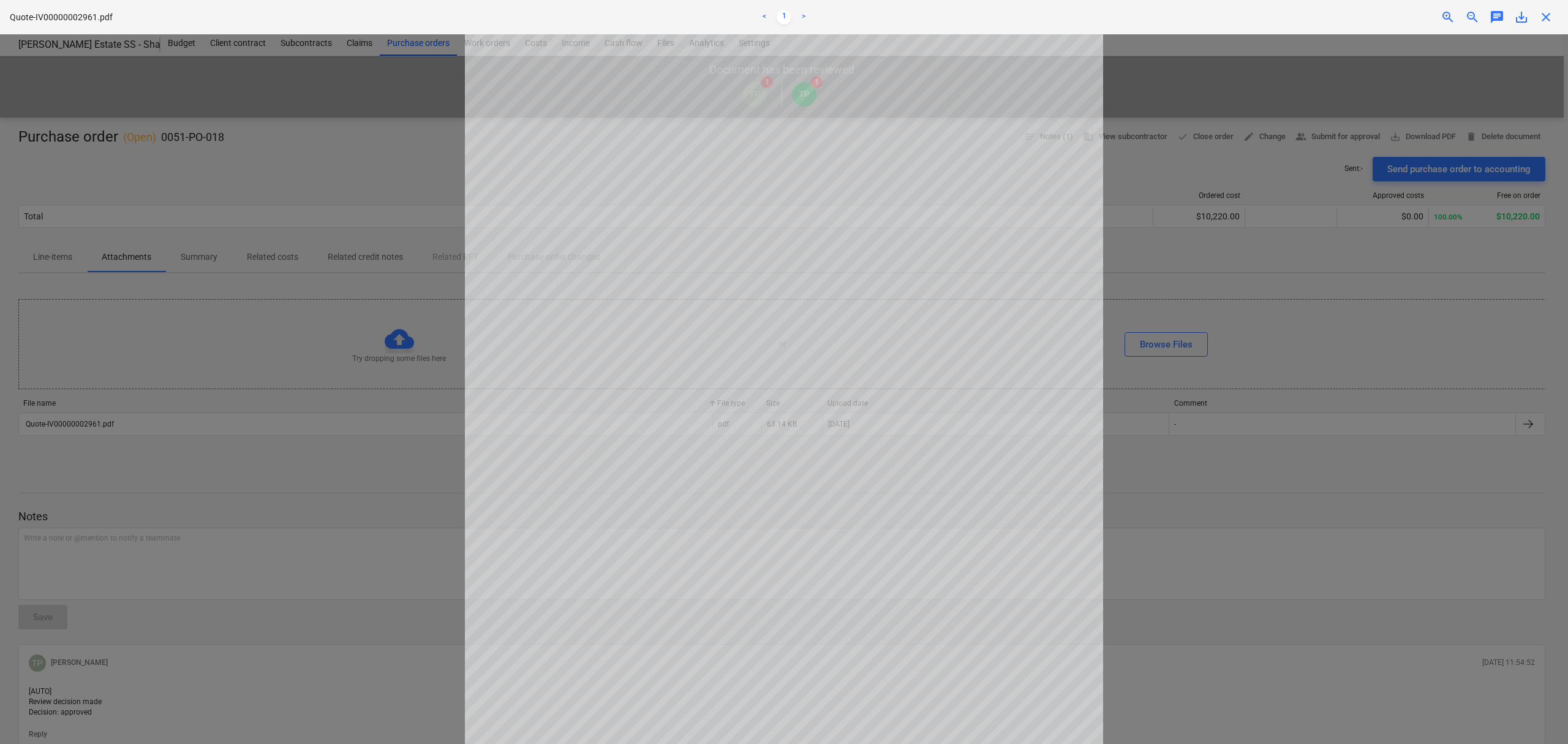
click at [1540, 17] on div "Project fetching failed" at bounding box center [1396, 13] width 331 height 26
click at [1546, 16] on div "Project fetching failed" at bounding box center [1396, 13] width 331 height 26
click at [1297, 344] on div at bounding box center [784, 389] width 1568 height 710
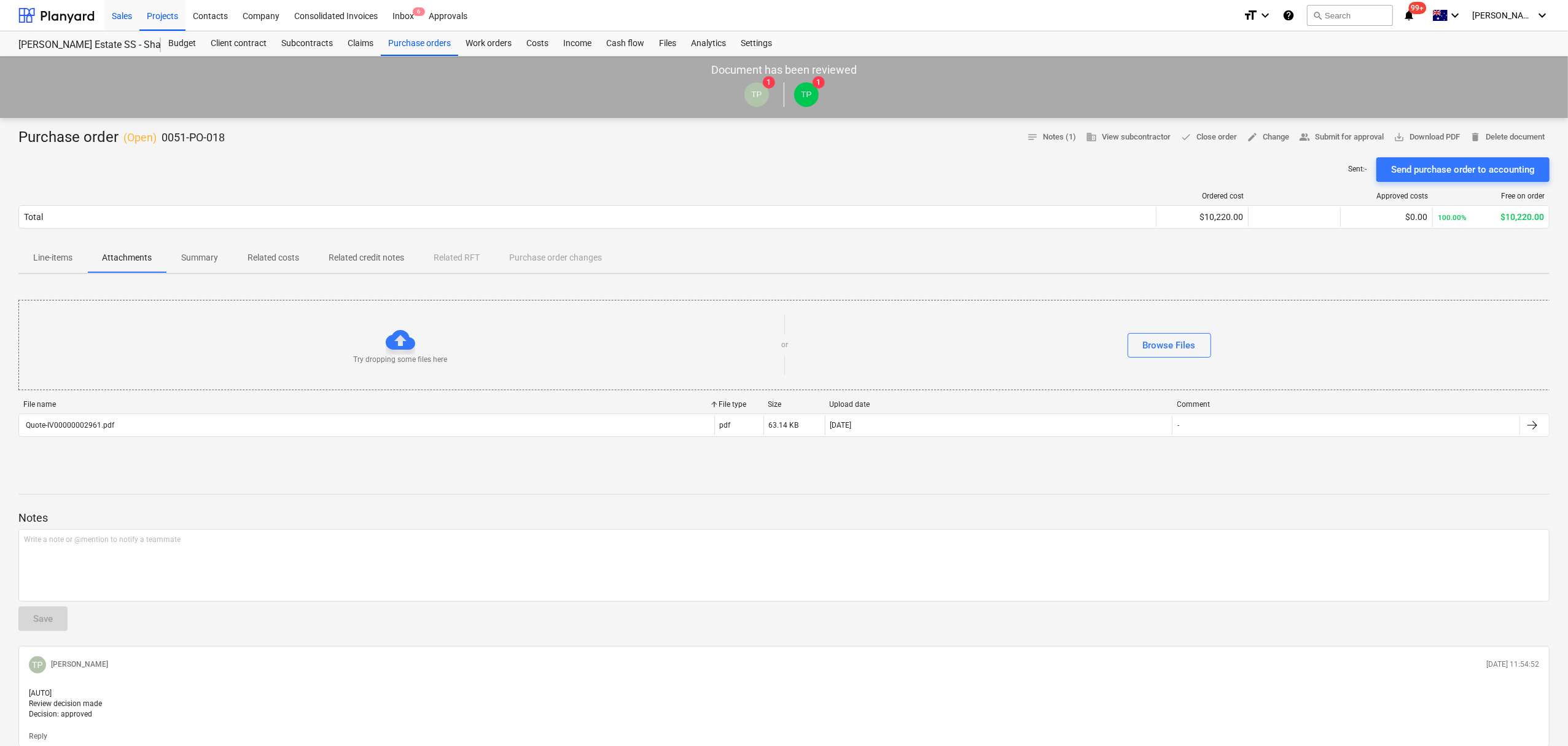
click at [137, 12] on div "Sales" at bounding box center [121, 15] width 35 height 31
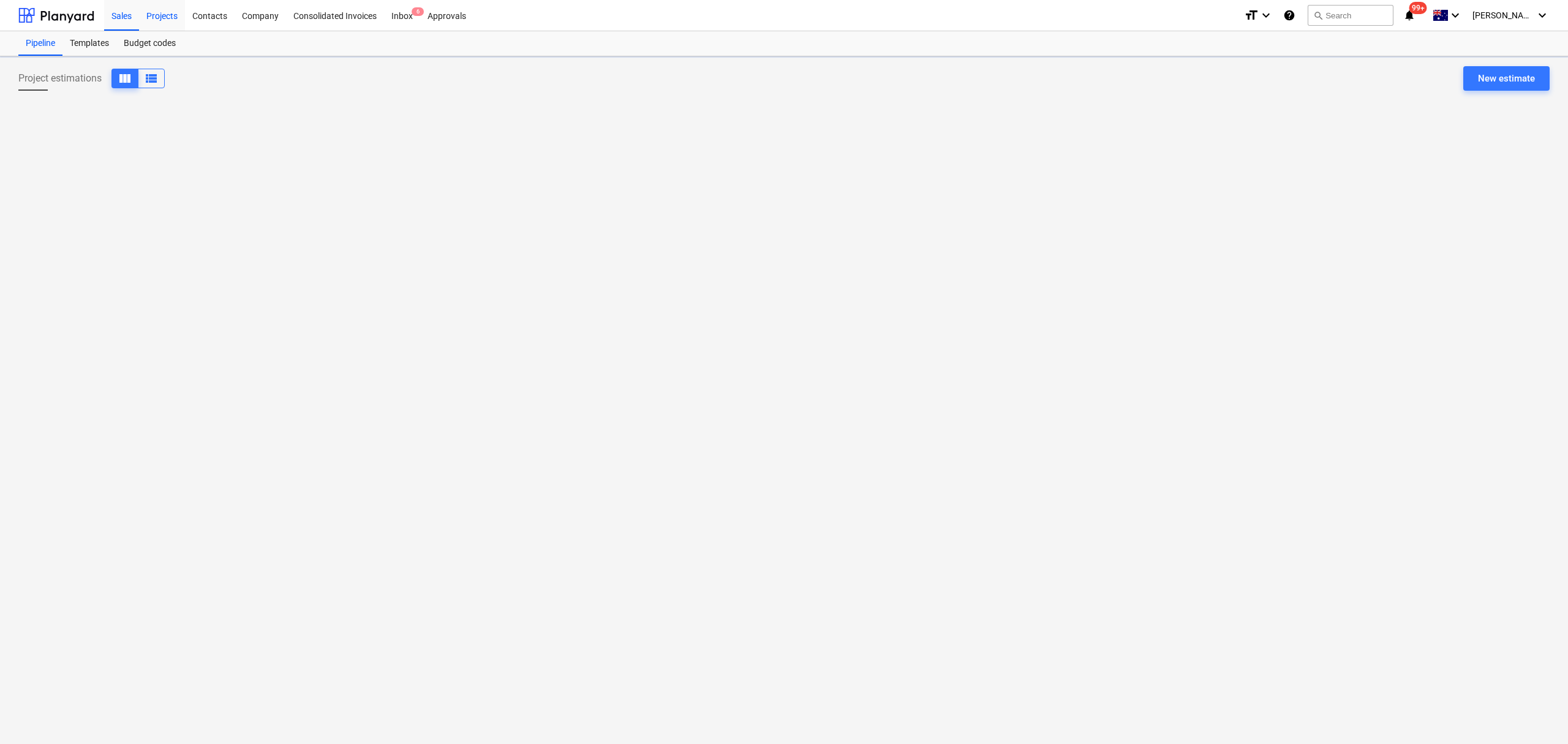
click at [148, 12] on div "Projects" at bounding box center [162, 15] width 46 height 31
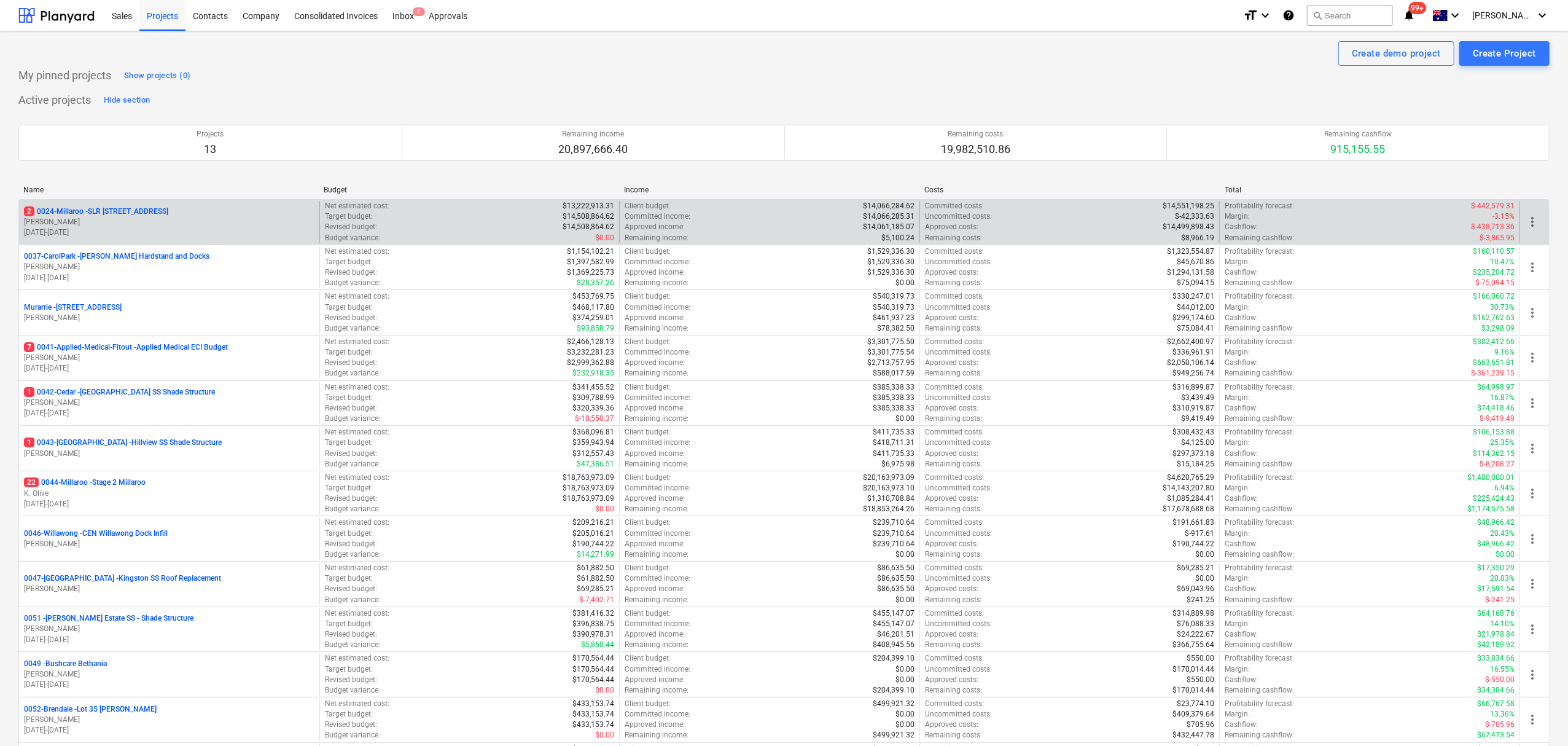
click at [107, 242] on div "2 0024-Millaroo - SLR 2 Millaroo Drive S. Keane 10.06.2024 - 31.07.2025" at bounding box center [169, 222] width 300 height 42
click at [70, 220] on p "[PERSON_NAME]" at bounding box center [169, 222] width 291 height 10
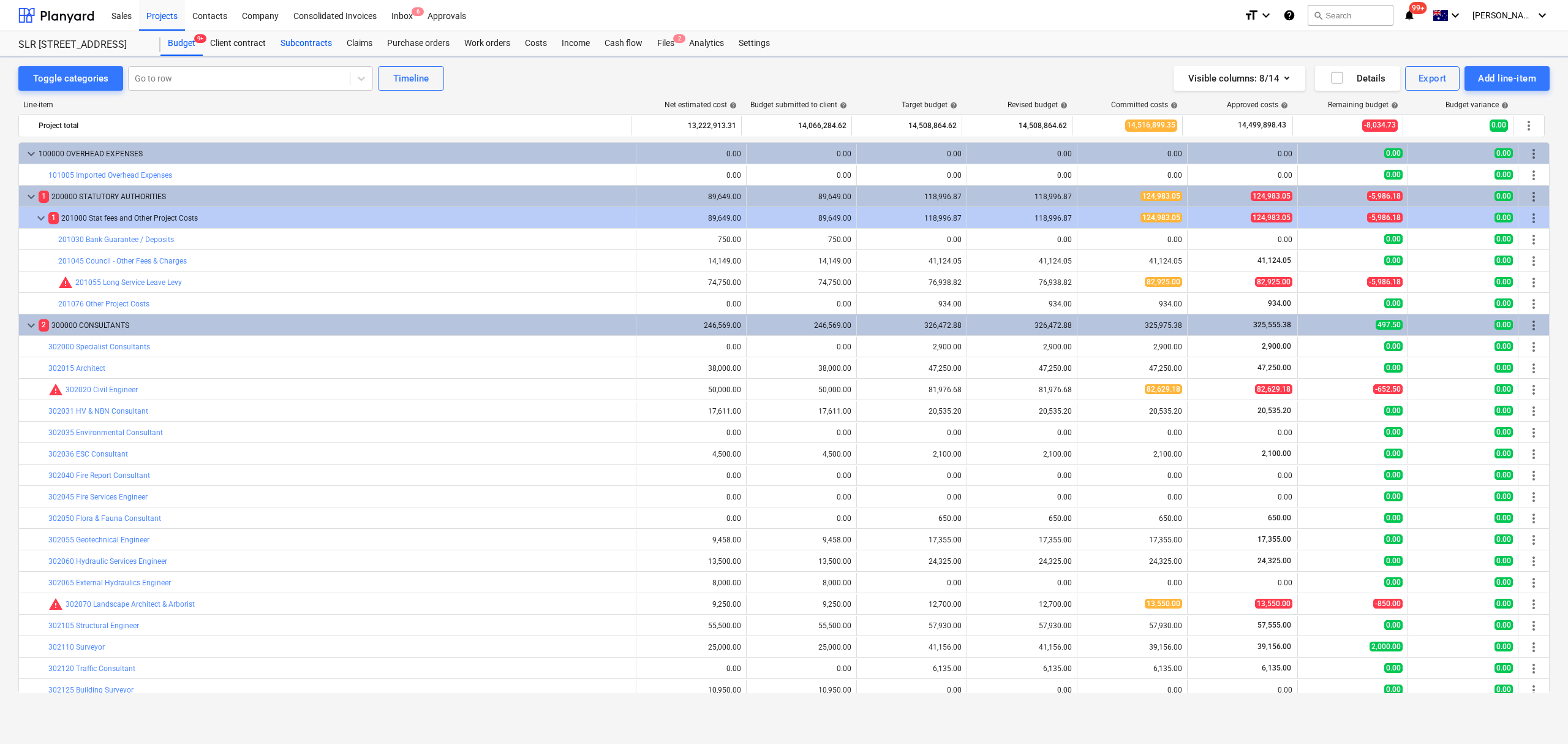
click at [291, 42] on div "Subcontracts" at bounding box center [306, 43] width 66 height 24
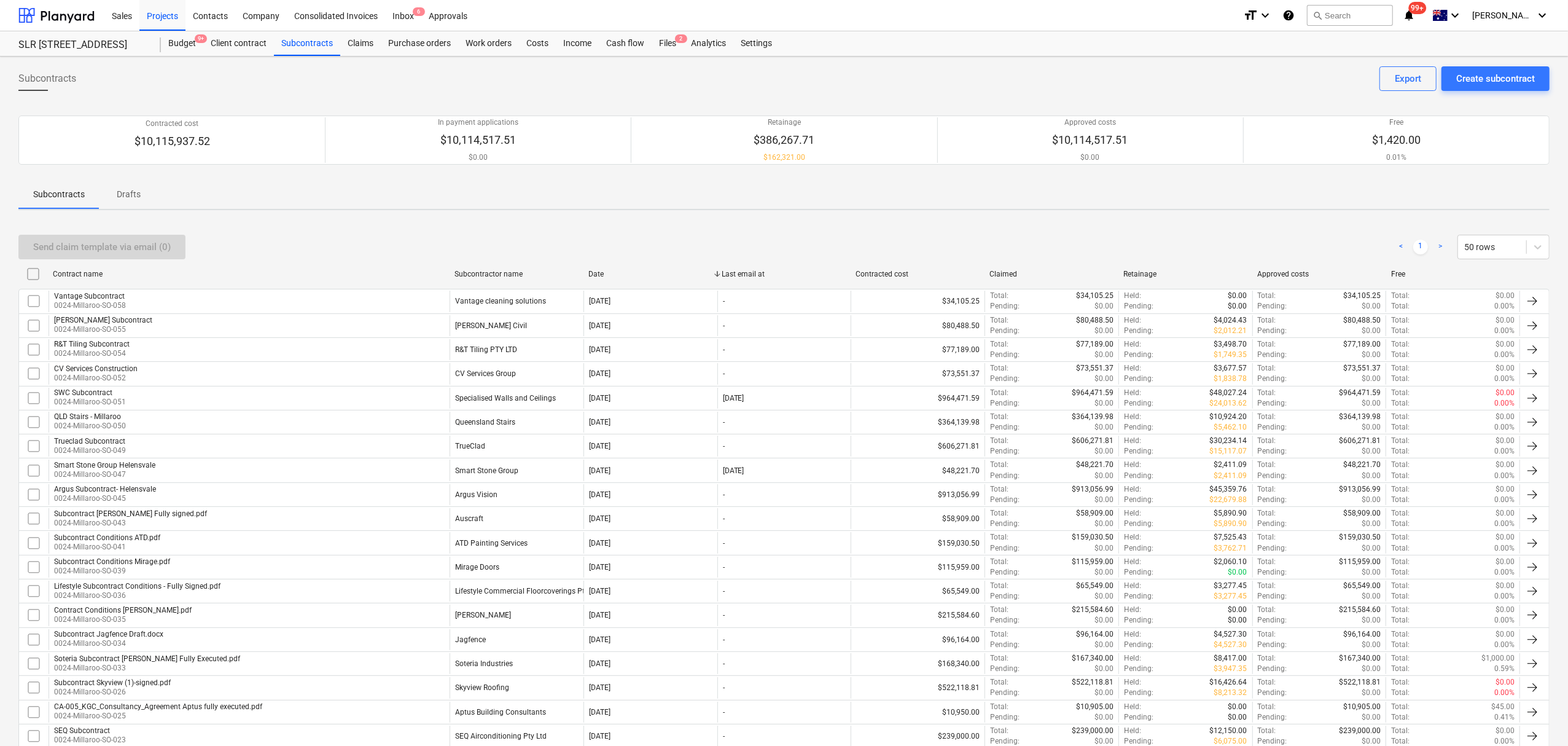
click at [263, 270] on div "Contract name" at bounding box center [249, 274] width 392 height 8
checkbox input "false"
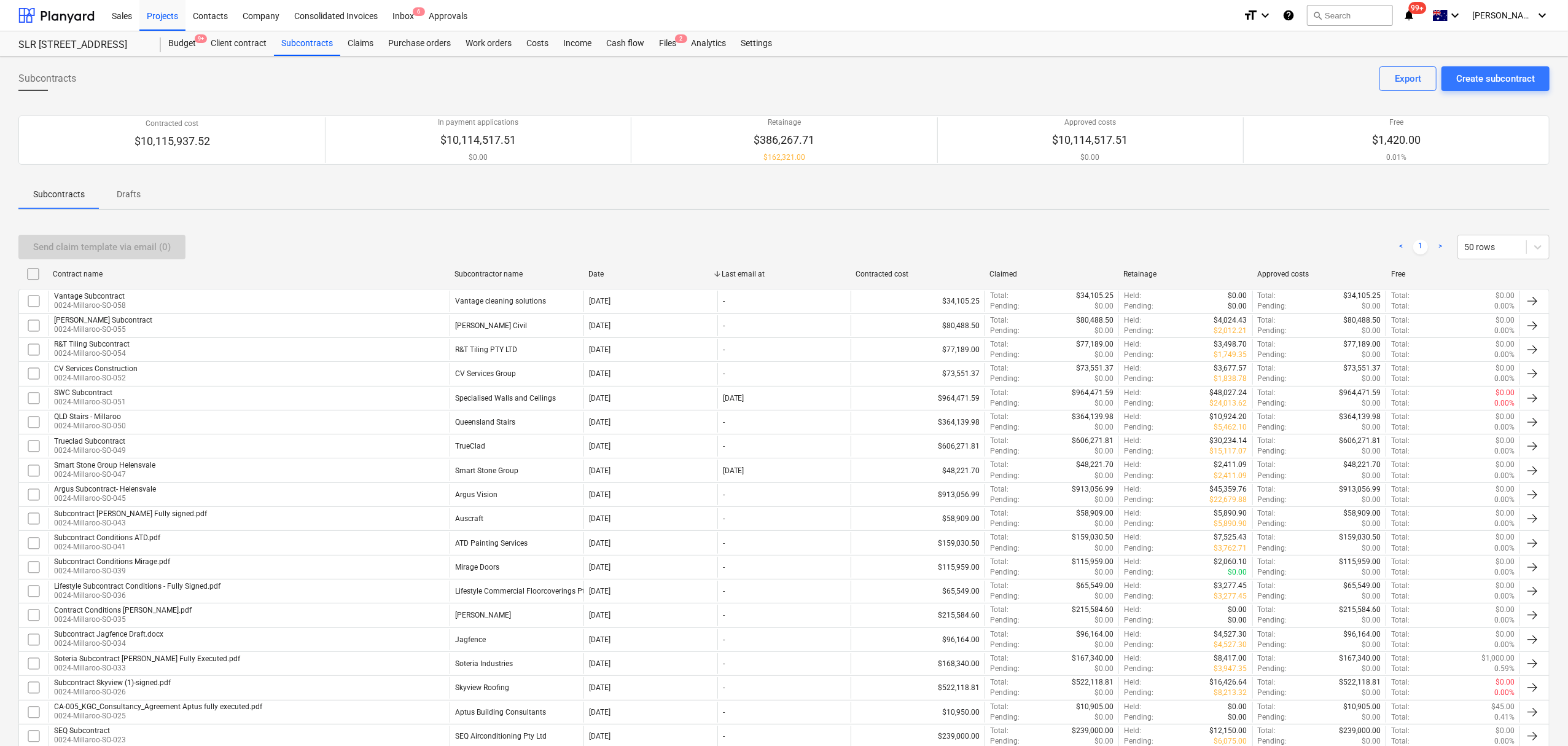
checkbox input "false"
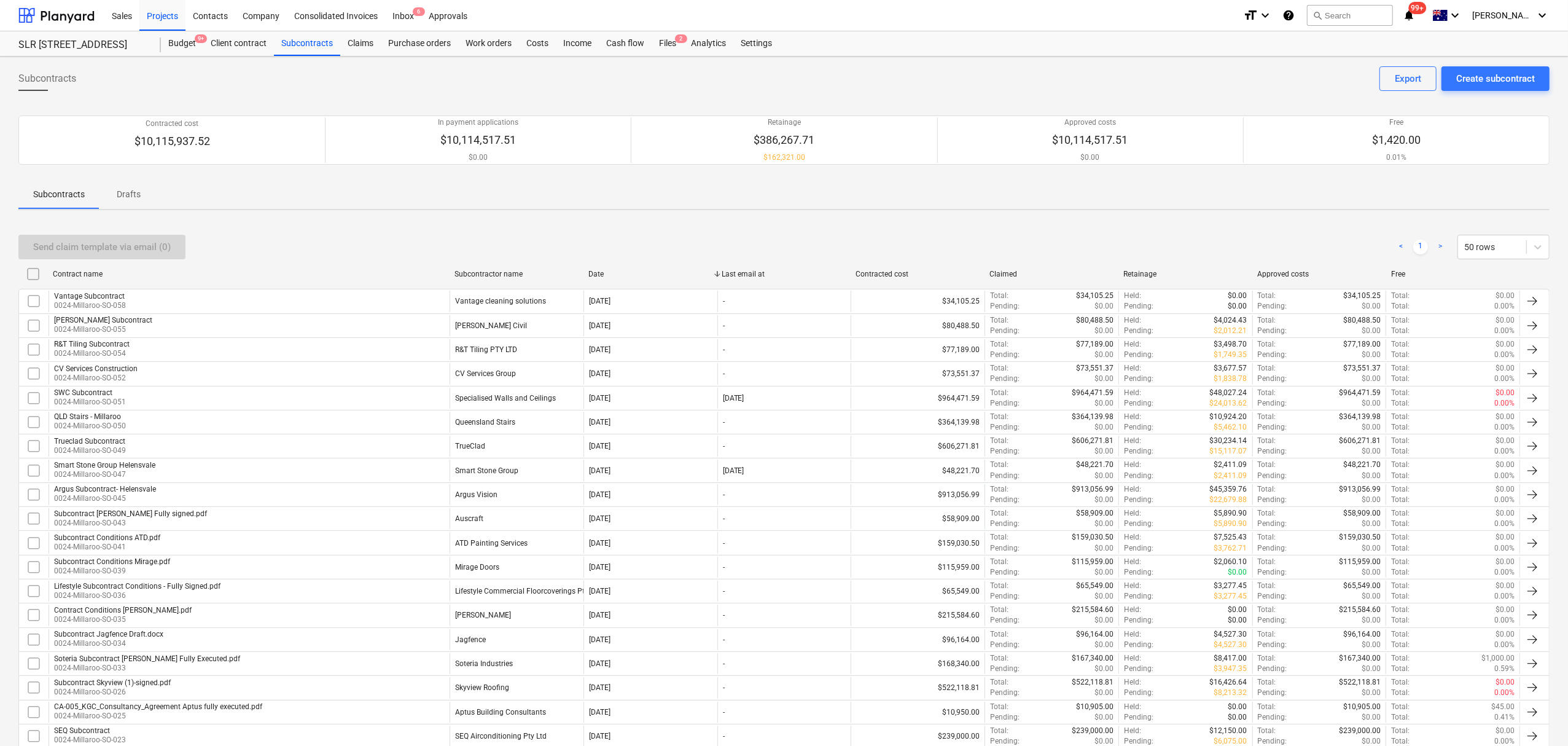
checkbox input "false"
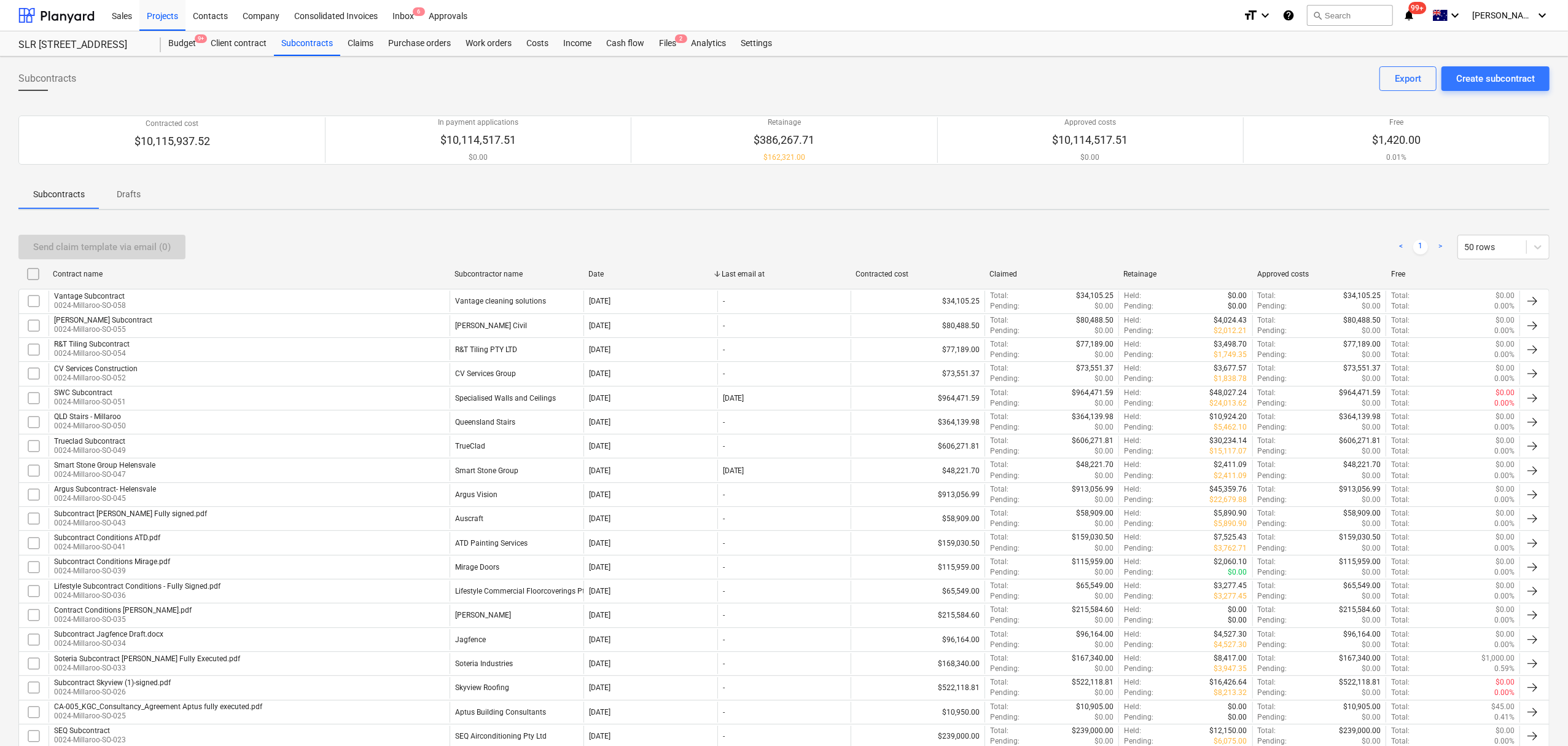
checkbox input "false"
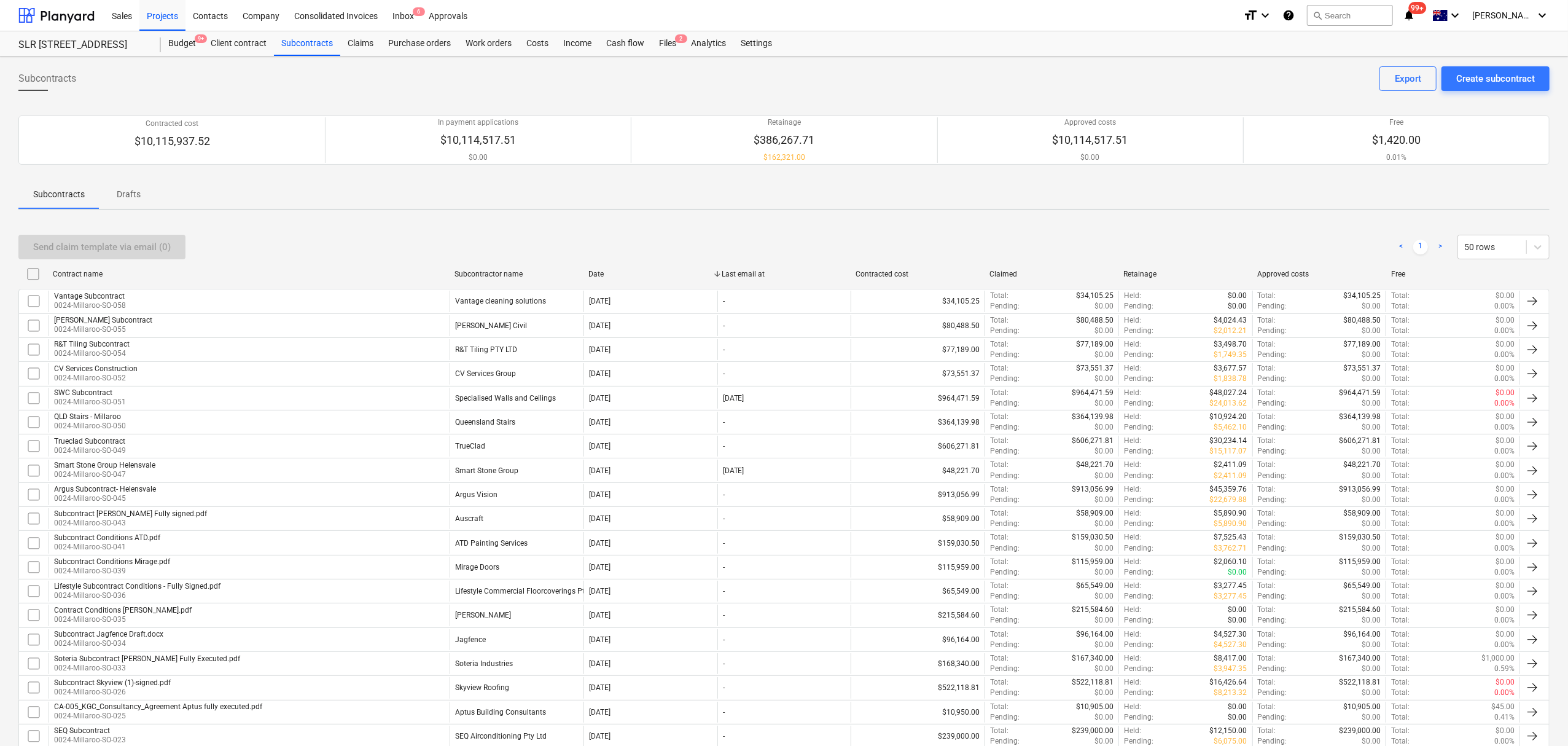
checkbox input "false"
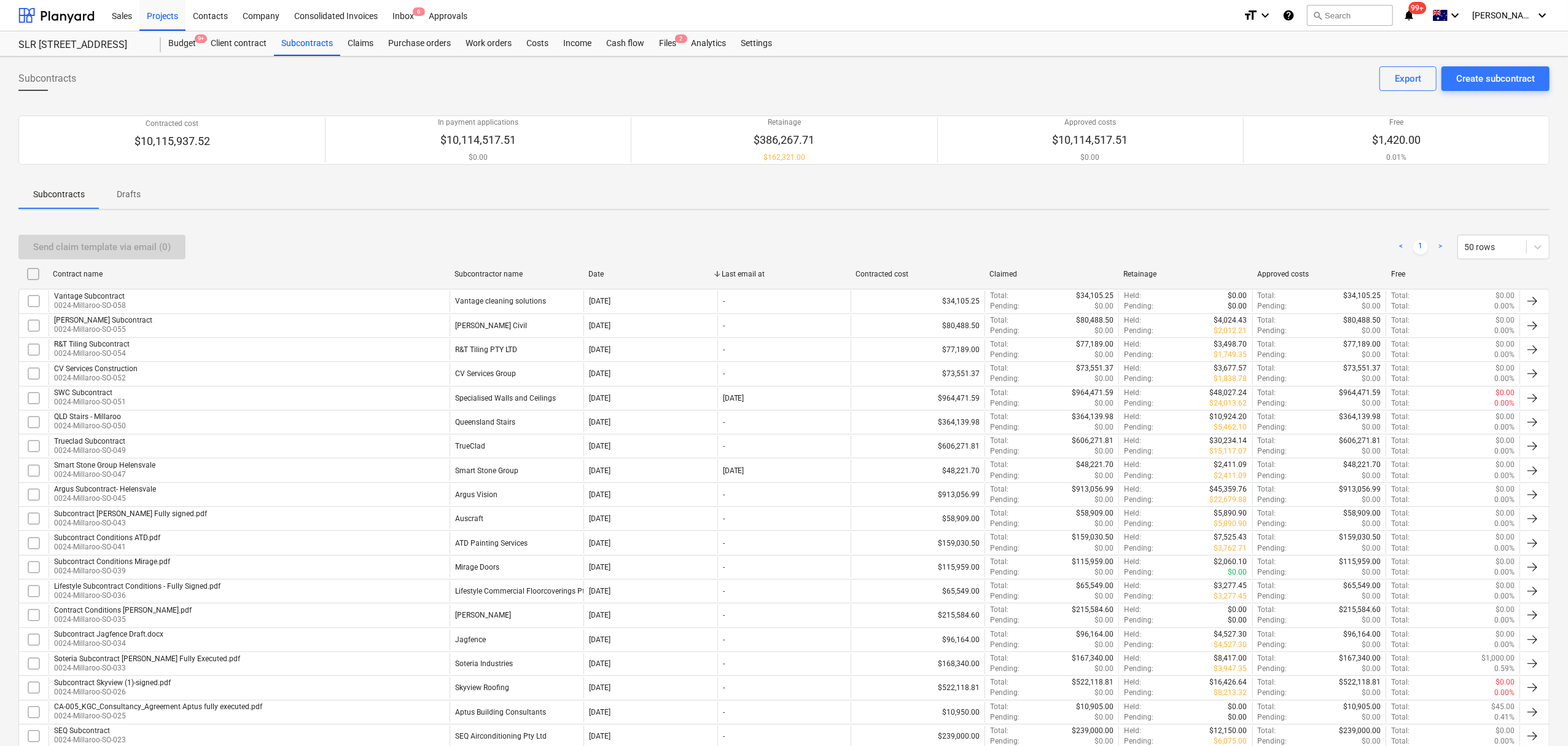
checkbox input "false"
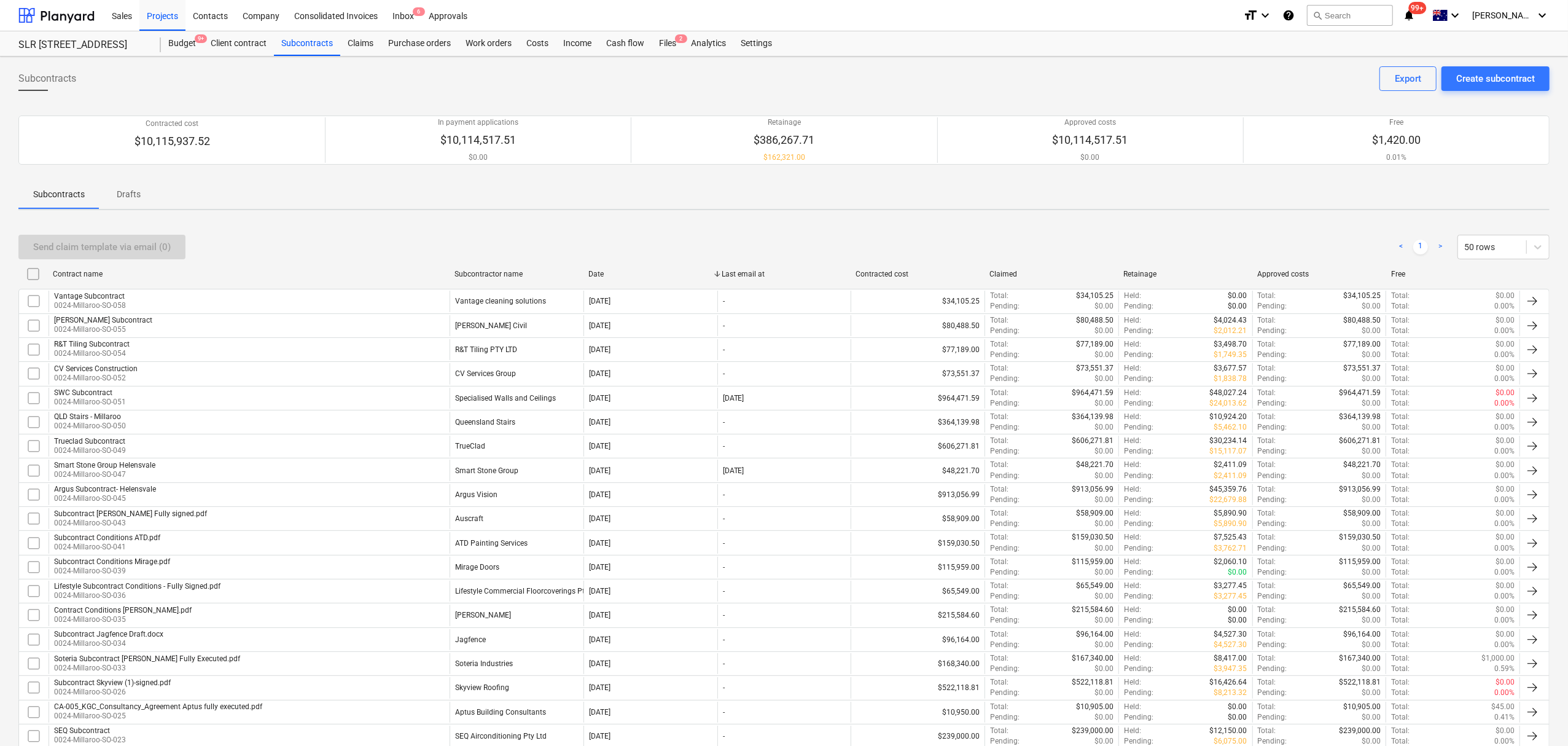
checkbox input "false"
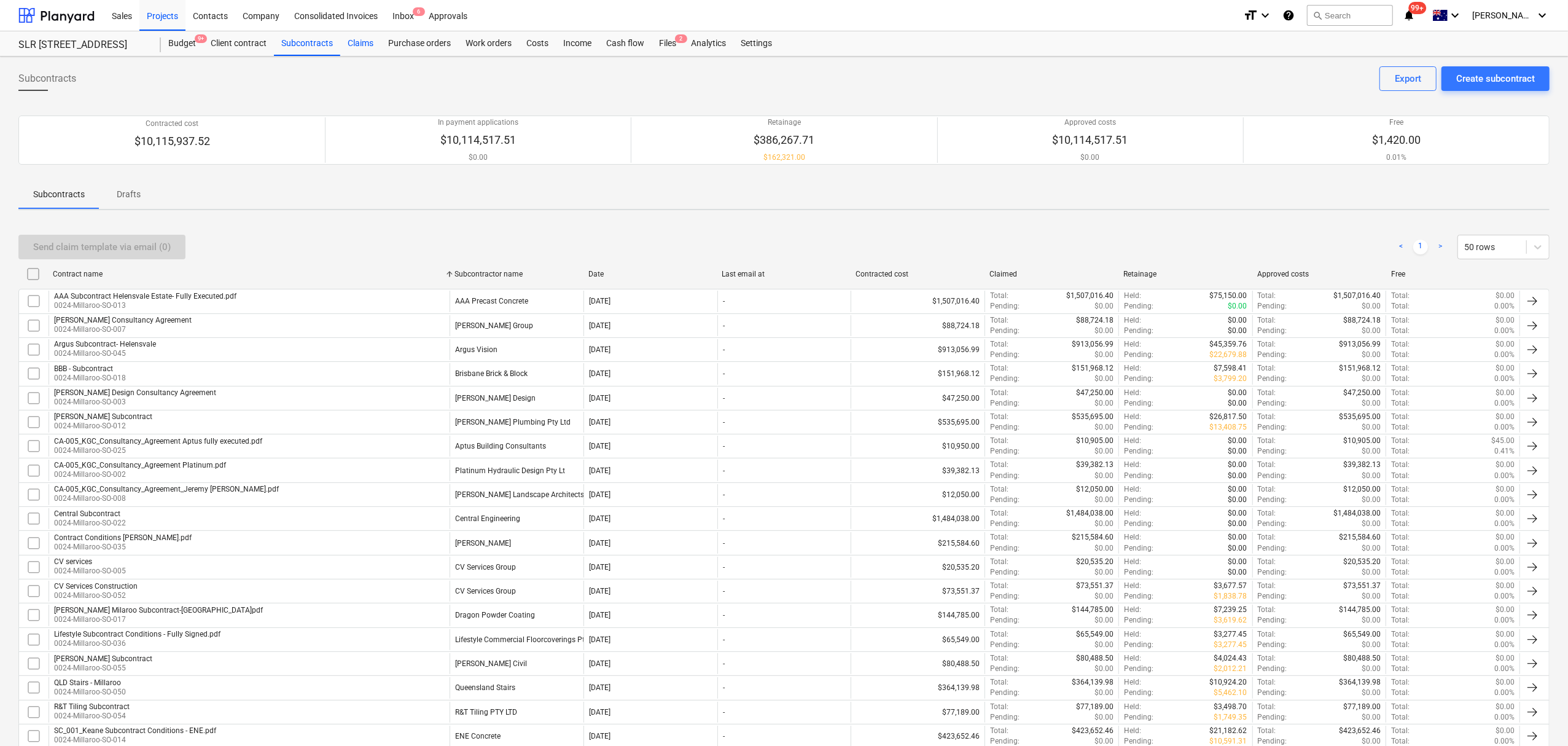
click at [358, 35] on div "Claims" at bounding box center [360, 43] width 40 height 24
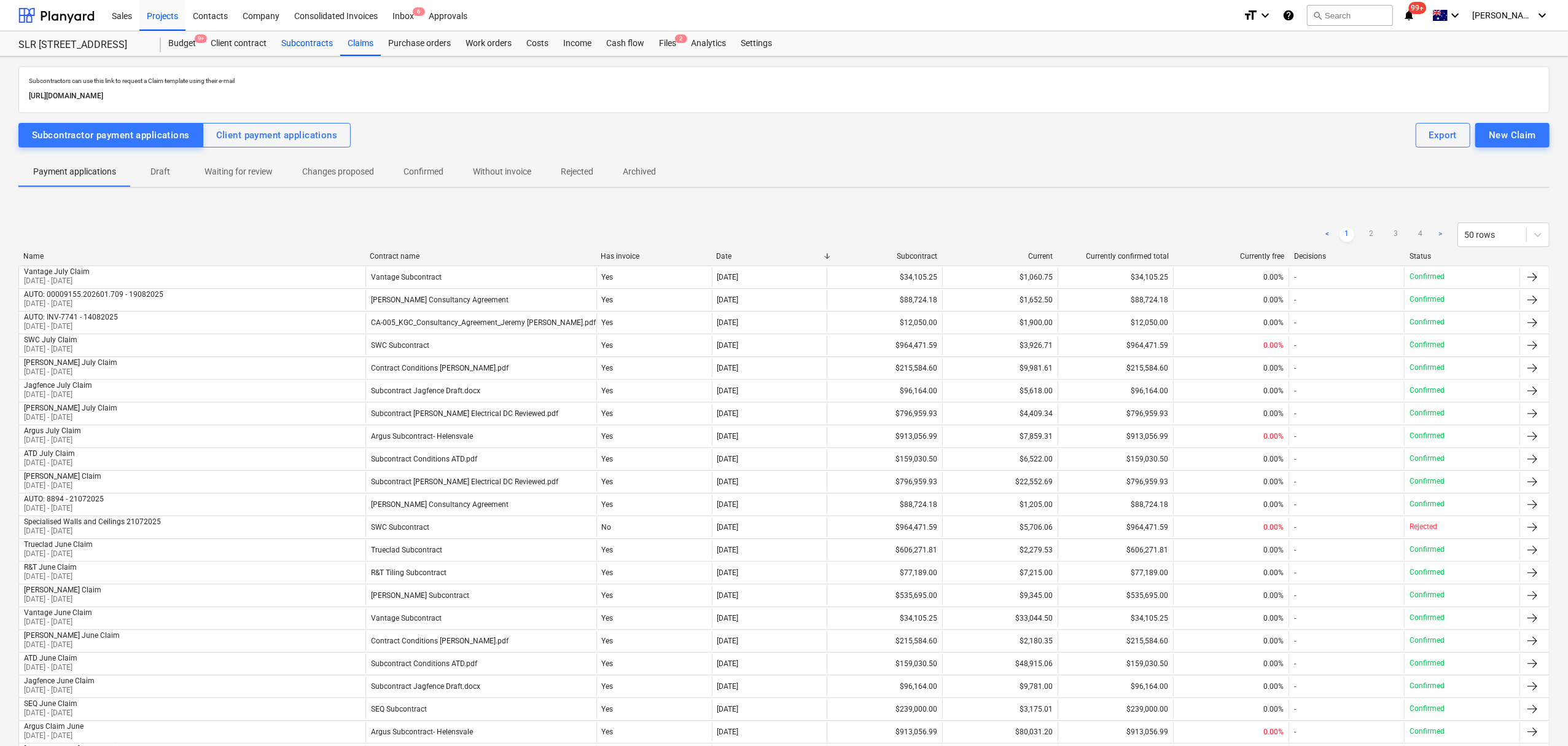
click at [318, 48] on div "Subcontracts" at bounding box center [307, 43] width 66 height 24
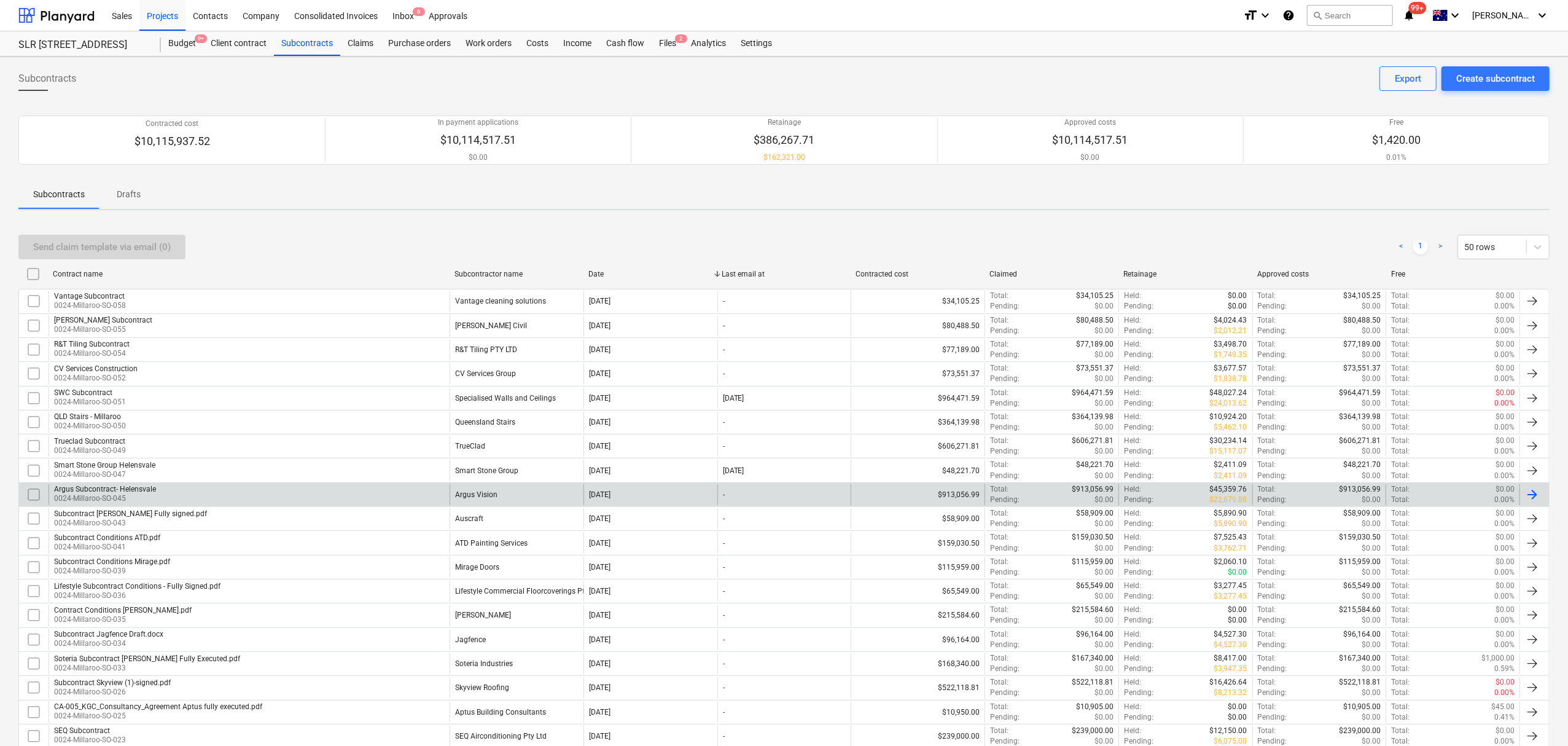
click at [503, 495] on div "Argus Vision" at bounding box center [517, 495] width 134 height 21
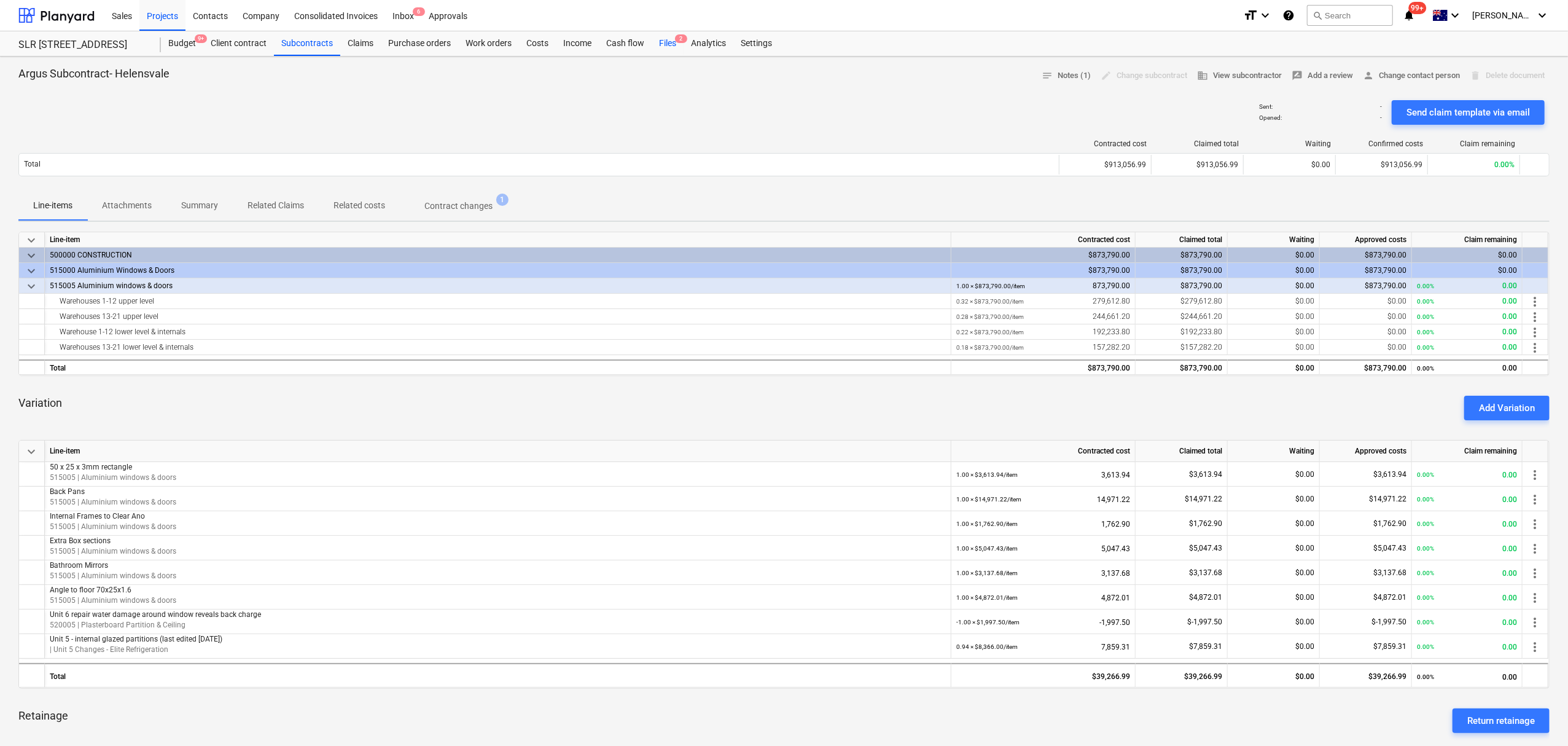
click at [666, 38] on div "Files 2" at bounding box center [668, 43] width 32 height 24
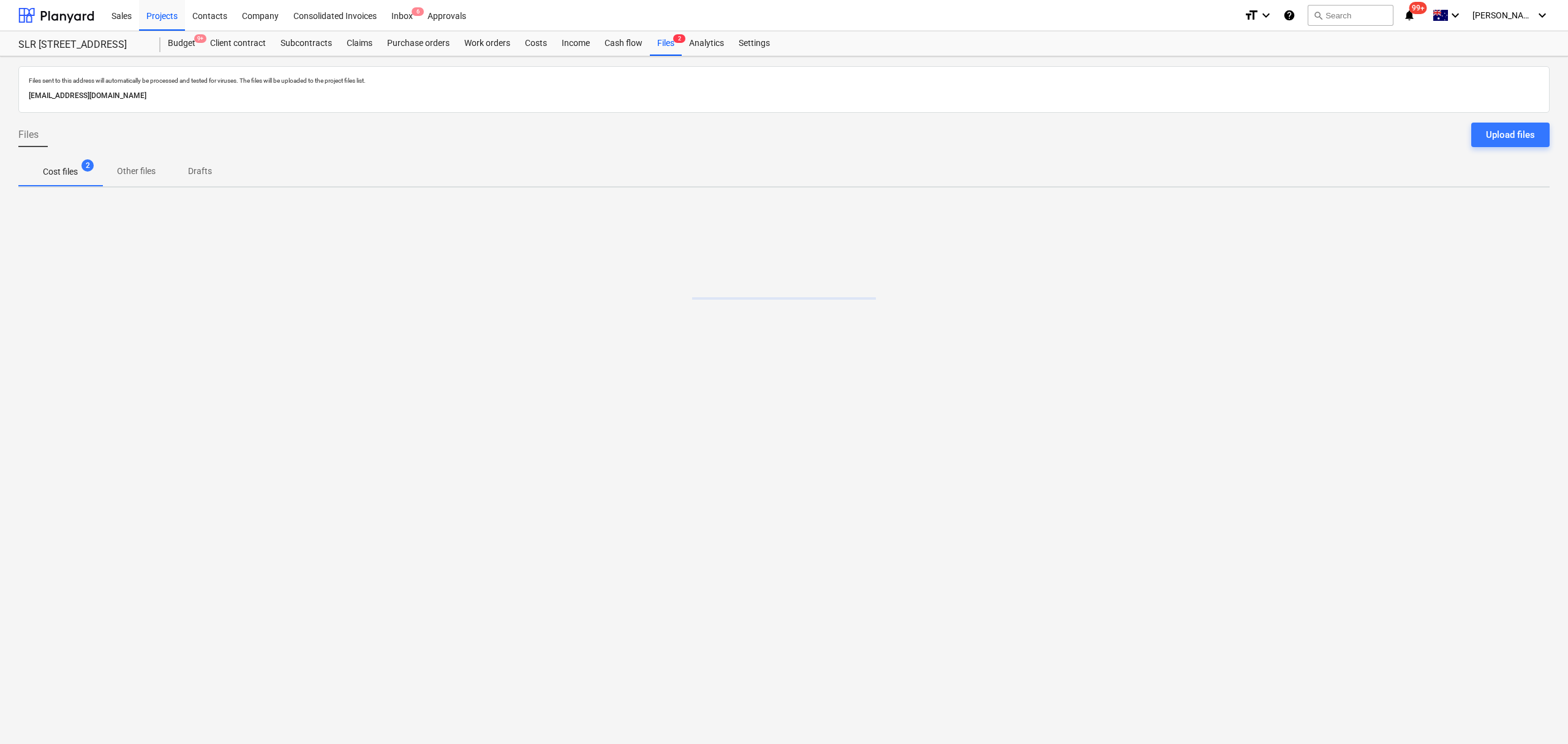
drag, startPoint x: 663, startPoint y: 41, endPoint x: 621, endPoint y: 187, distance: 151.9
click at [664, 41] on div "Files 2" at bounding box center [666, 43] width 32 height 24
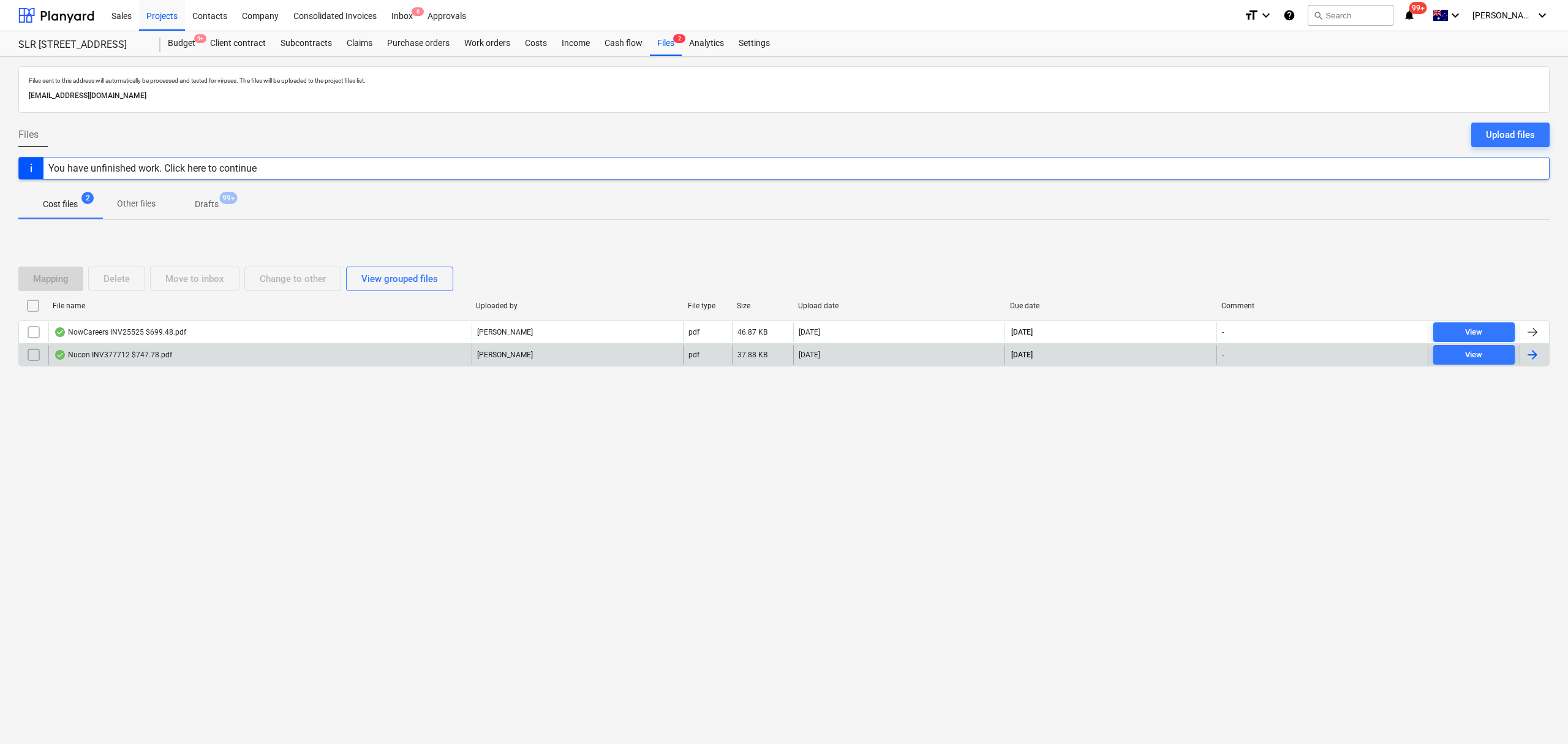
click at [89, 354] on div "Nucon INV377712 $747.78.pdf" at bounding box center [113, 354] width 119 height 10
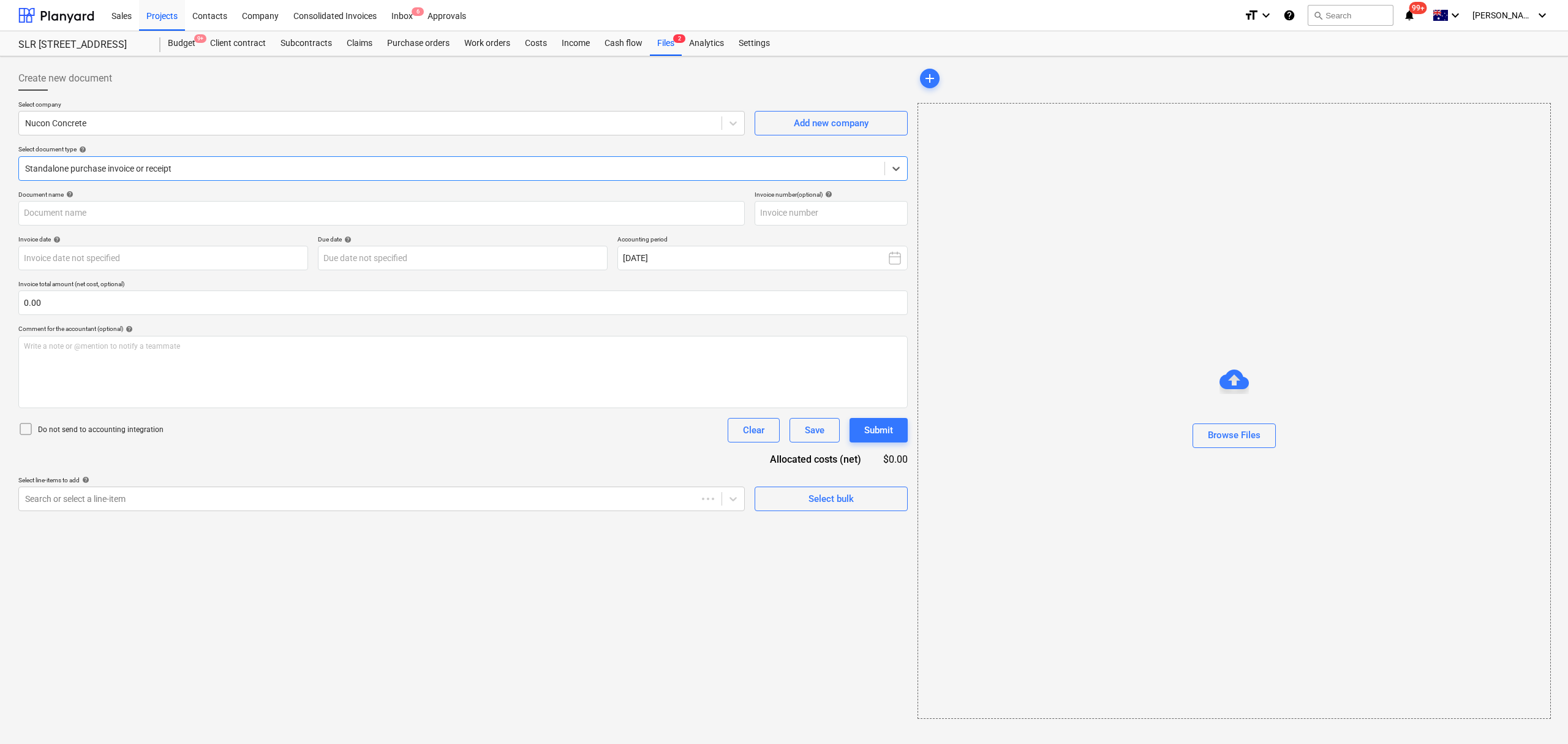
click at [168, 167] on div at bounding box center [451, 168] width 853 height 12
type input "377712"
type input "[DATE]"
type input "30 Oct 2025"
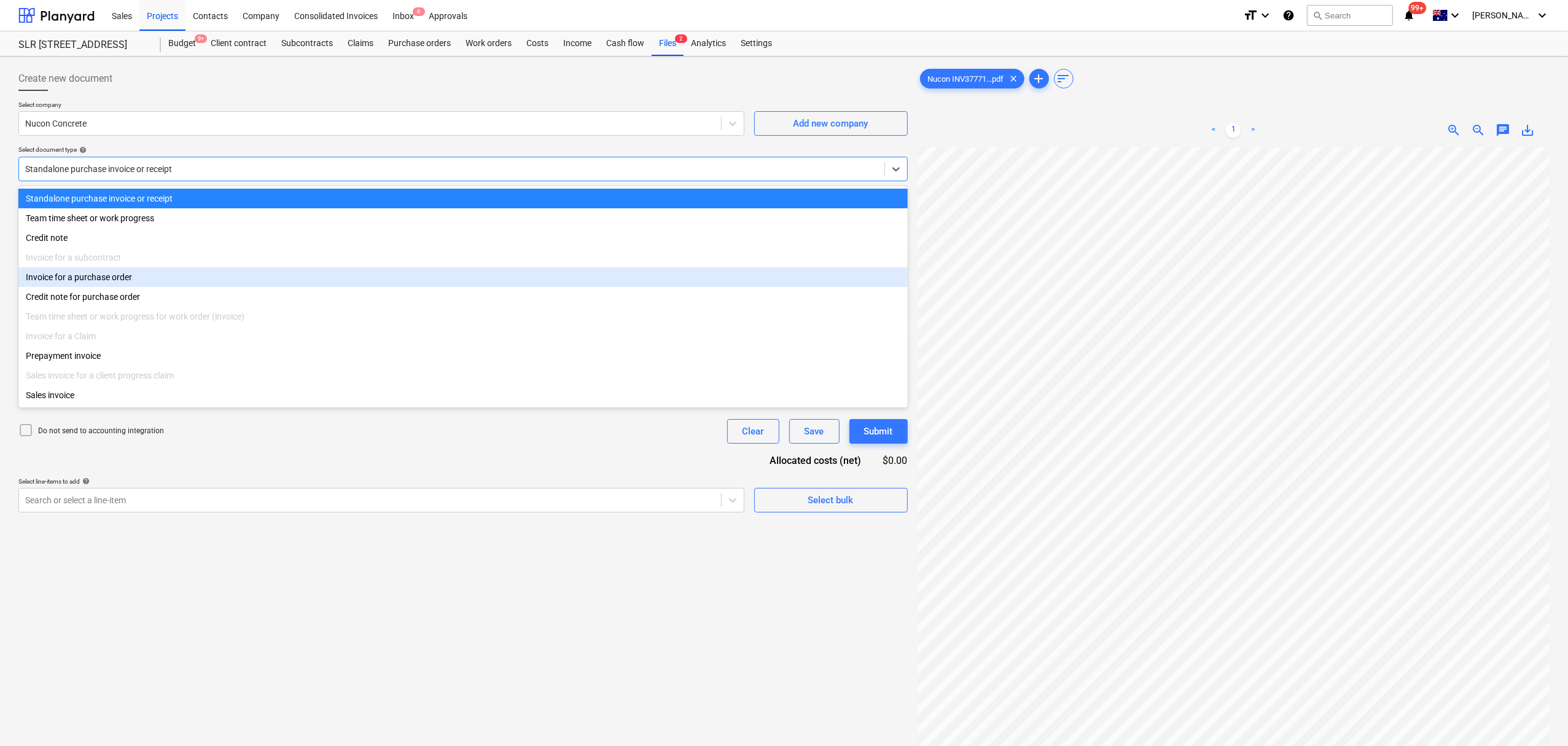
click at [146, 284] on div "Invoice for a purchase order" at bounding box center [463, 277] width 889 height 20
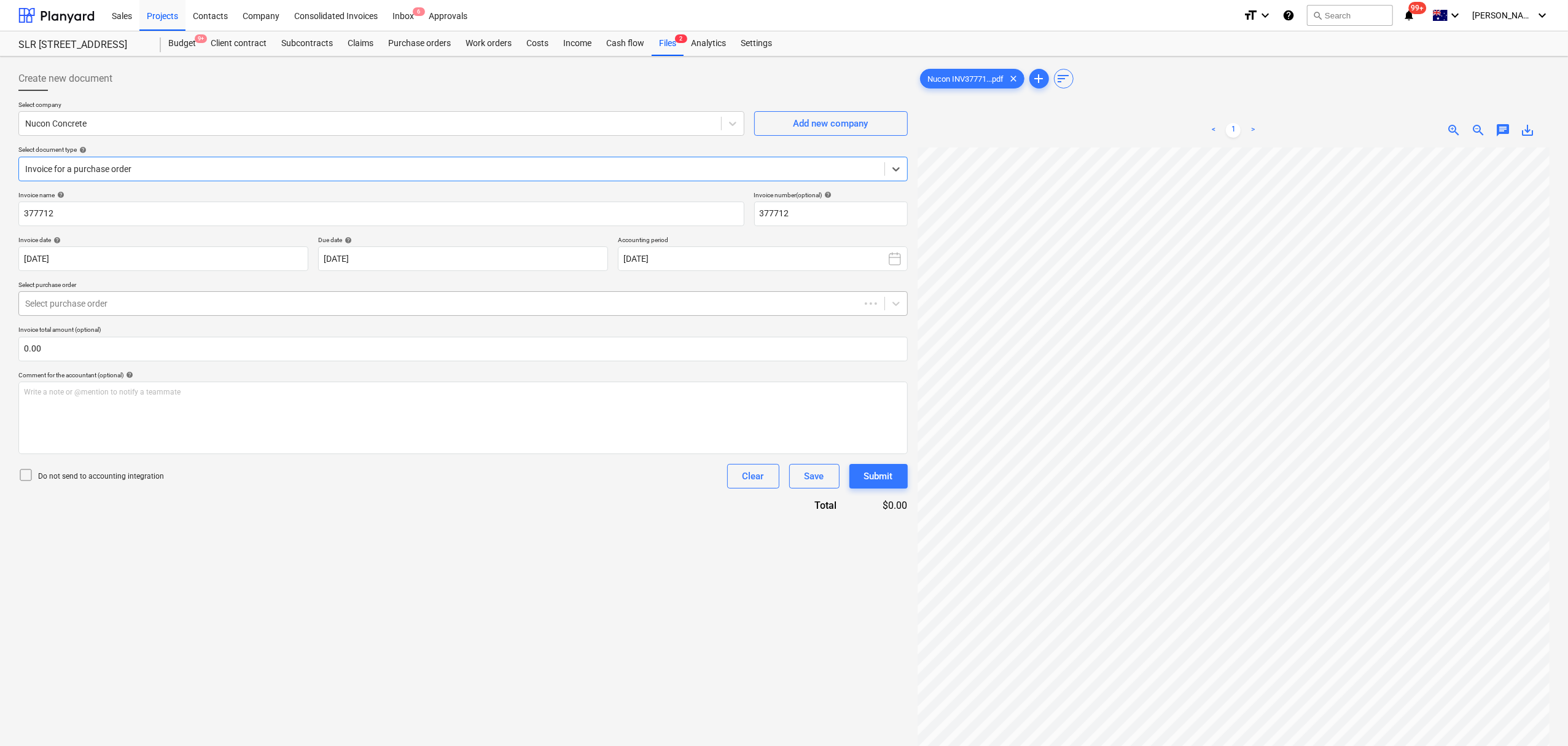
click at [133, 312] on div "Select purchase order" at bounding box center [440, 303] width 841 height 17
click at [160, 350] on input "text" at bounding box center [463, 349] width 889 height 24
type input "0.00"
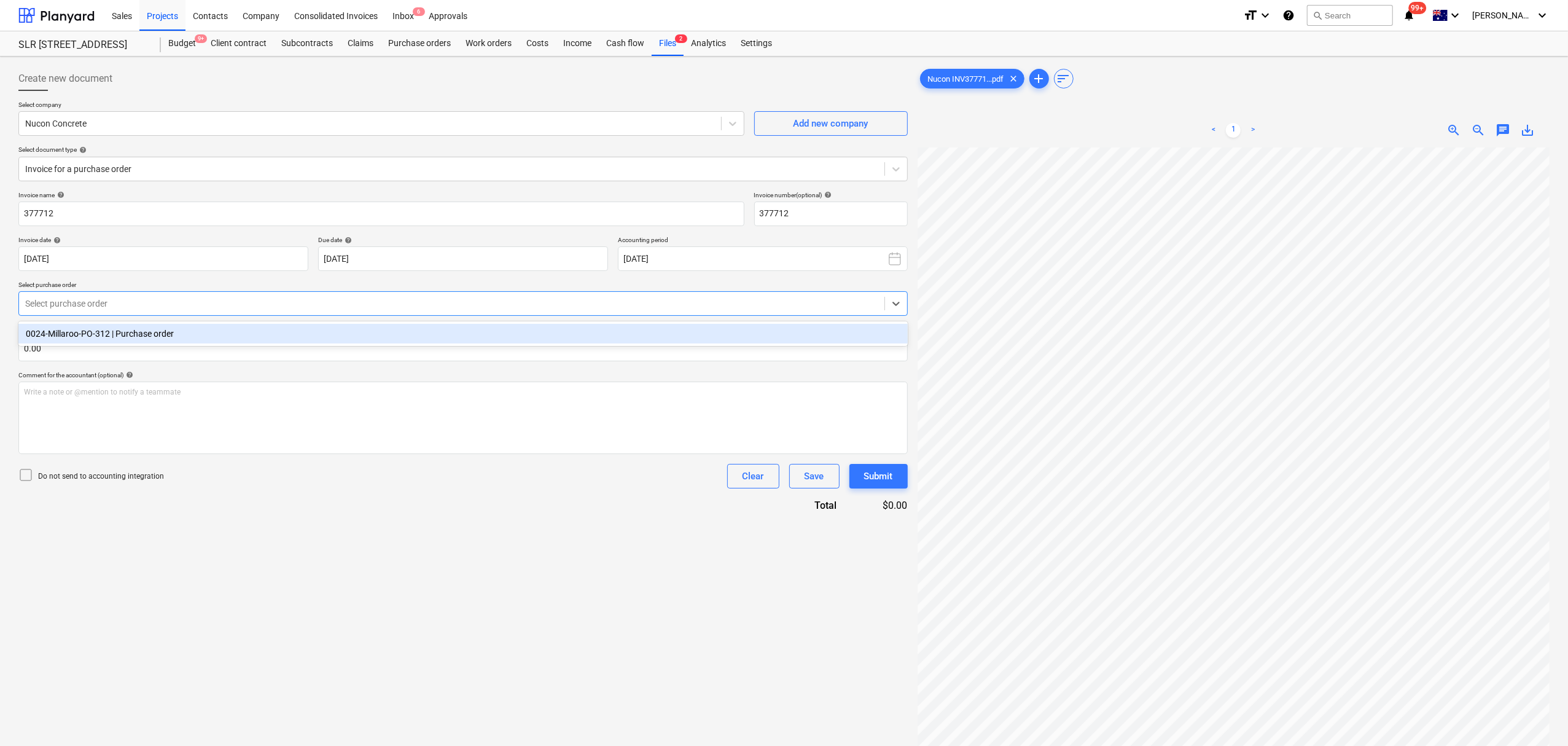
drag, startPoint x: 138, startPoint y: 299, endPoint x: 152, endPoint y: 317, distance: 22.8
click at [139, 300] on div at bounding box center [451, 303] width 853 height 12
click at [166, 338] on div "0024-Millaroo-PO-312 | Purchase order" at bounding box center [463, 334] width 889 height 20
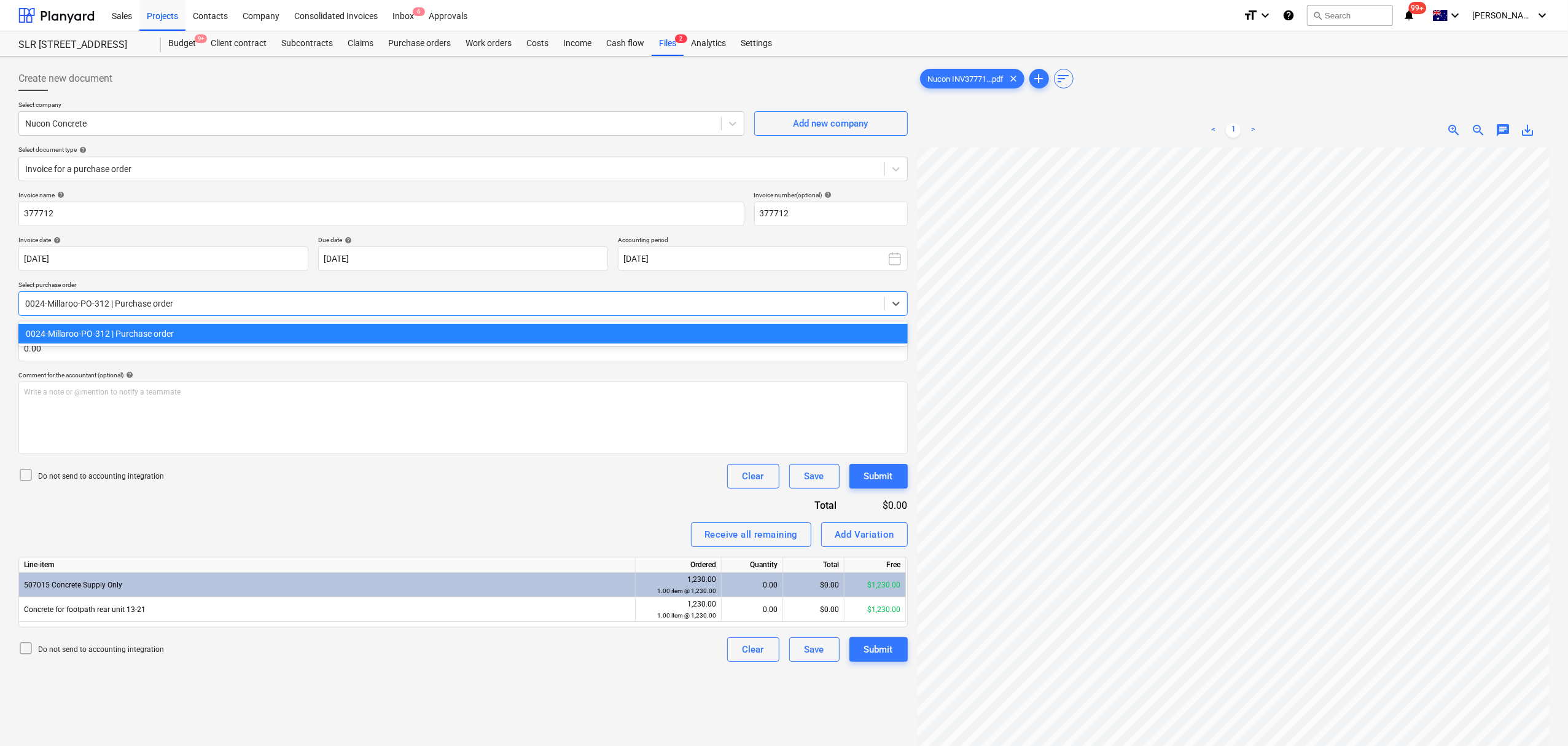
click at [143, 308] on div at bounding box center [451, 303] width 853 height 12
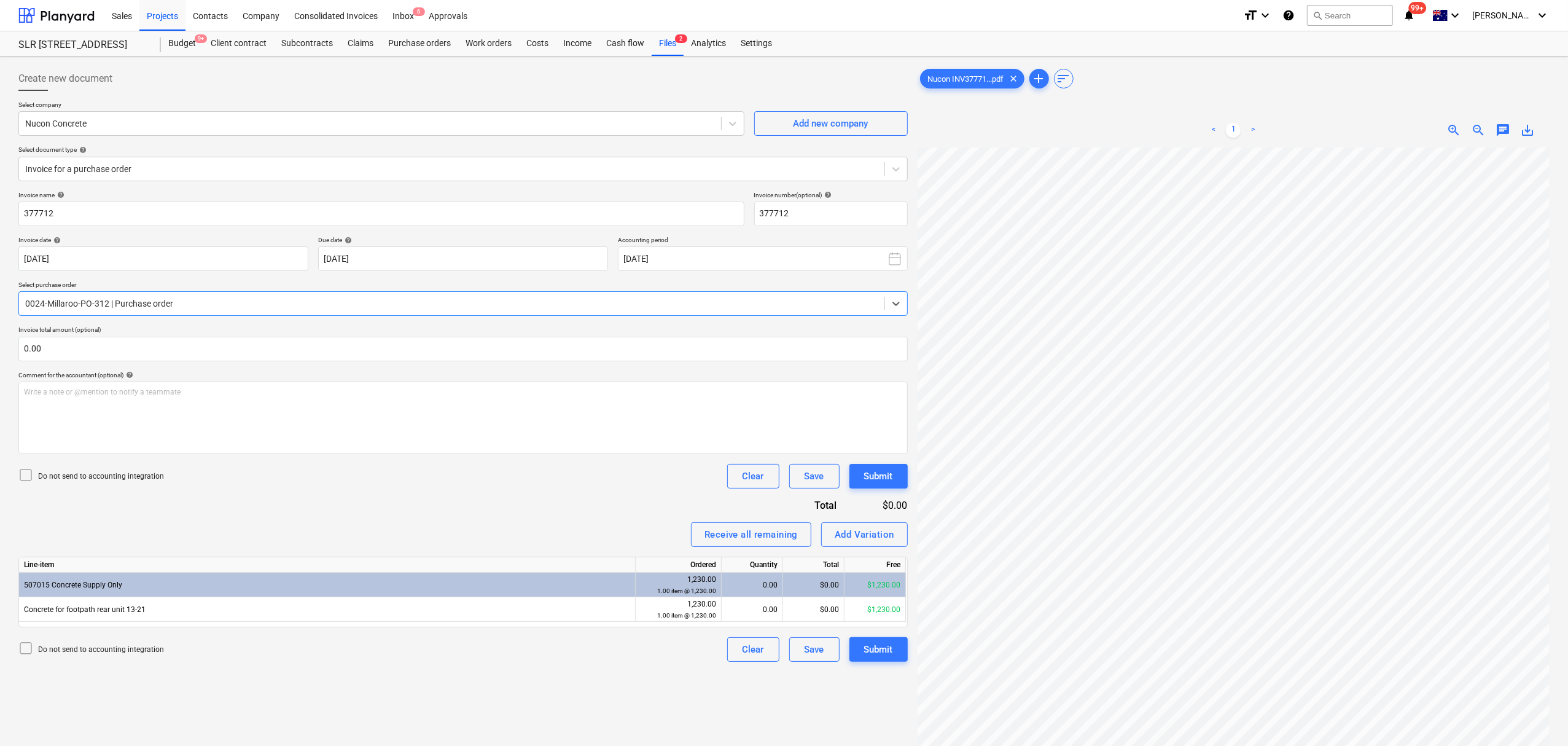
click at [143, 308] on div at bounding box center [451, 303] width 853 height 12
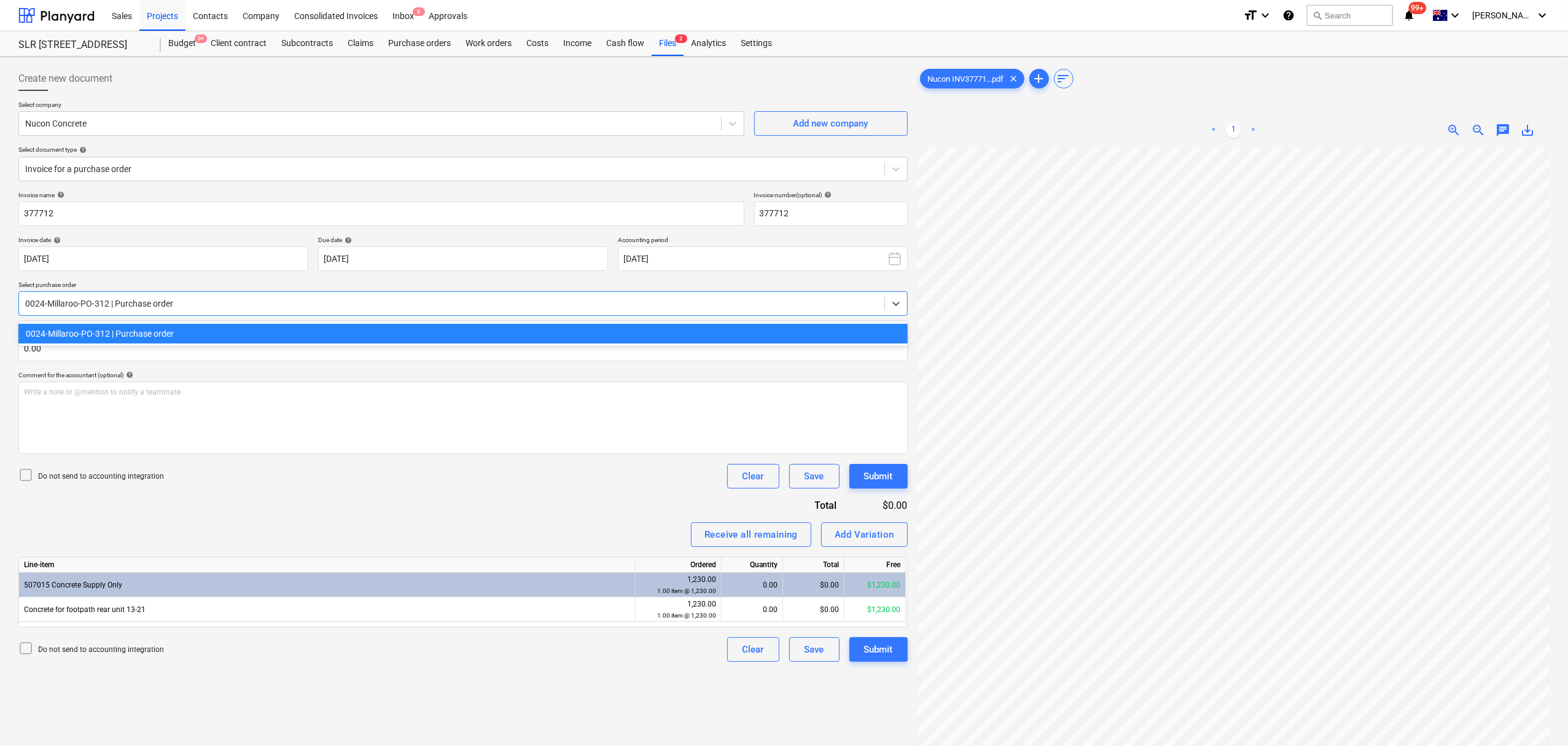
click at [143, 308] on div at bounding box center [451, 303] width 853 height 12
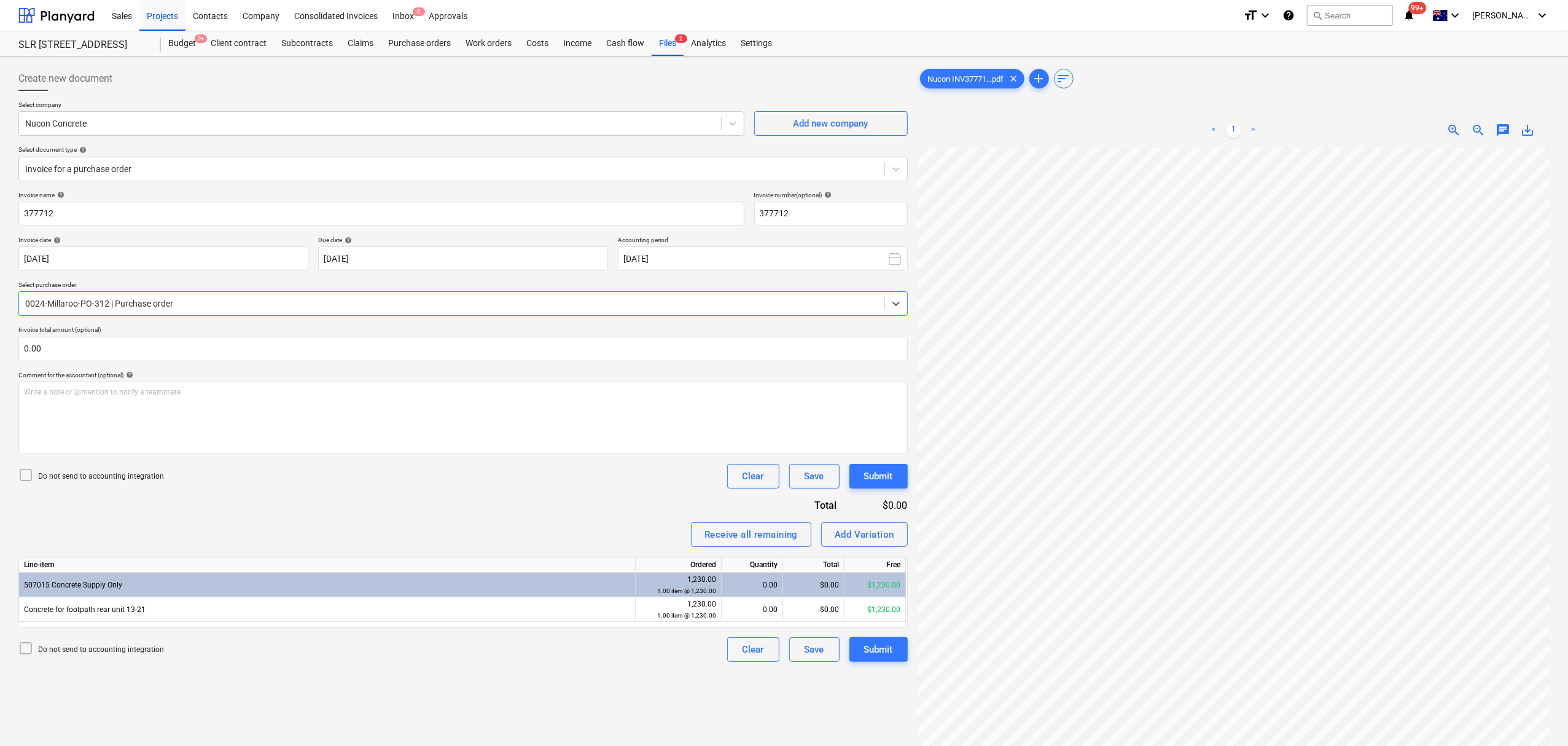
click at [143, 308] on div at bounding box center [451, 303] width 853 height 12
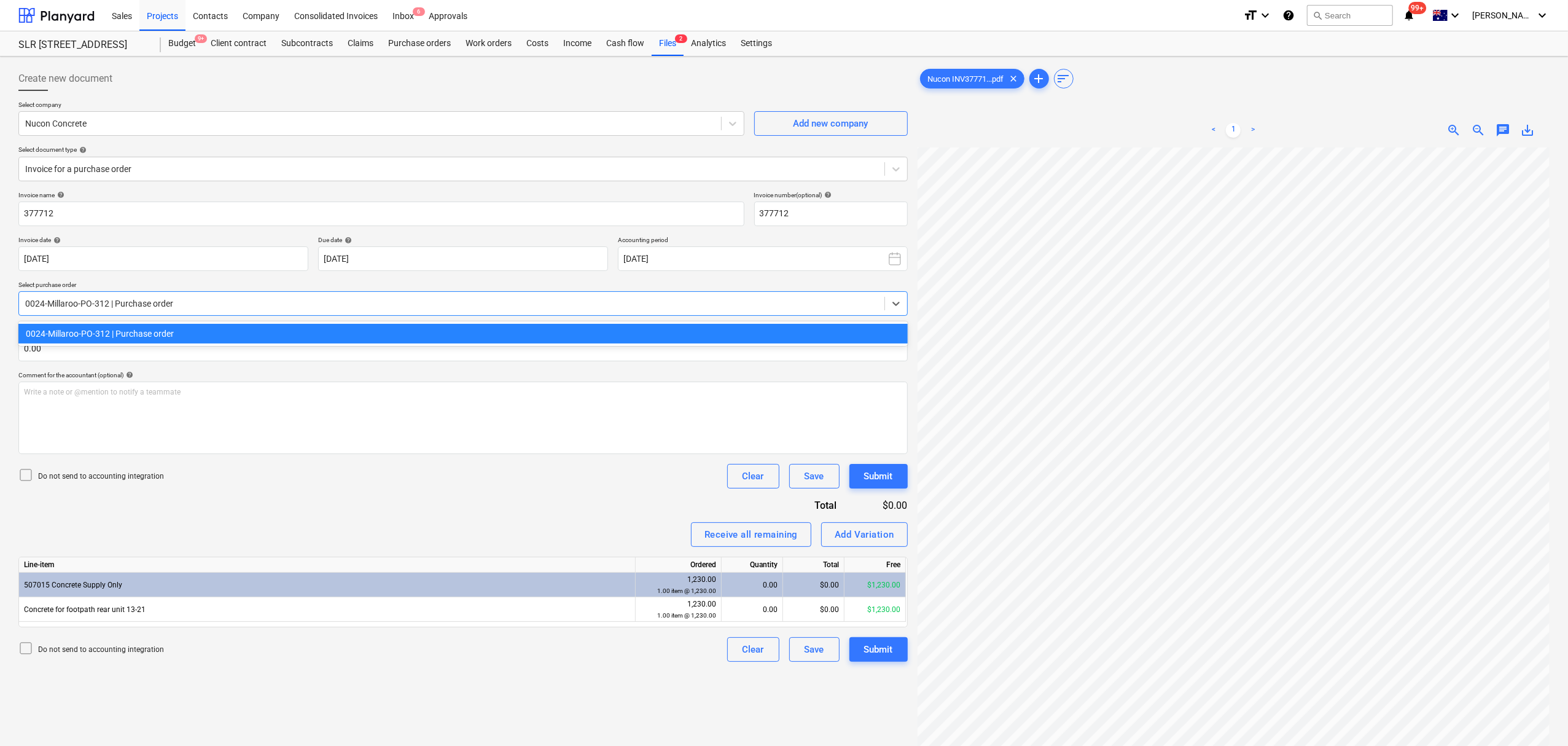
click at [145, 308] on div at bounding box center [451, 303] width 853 height 12
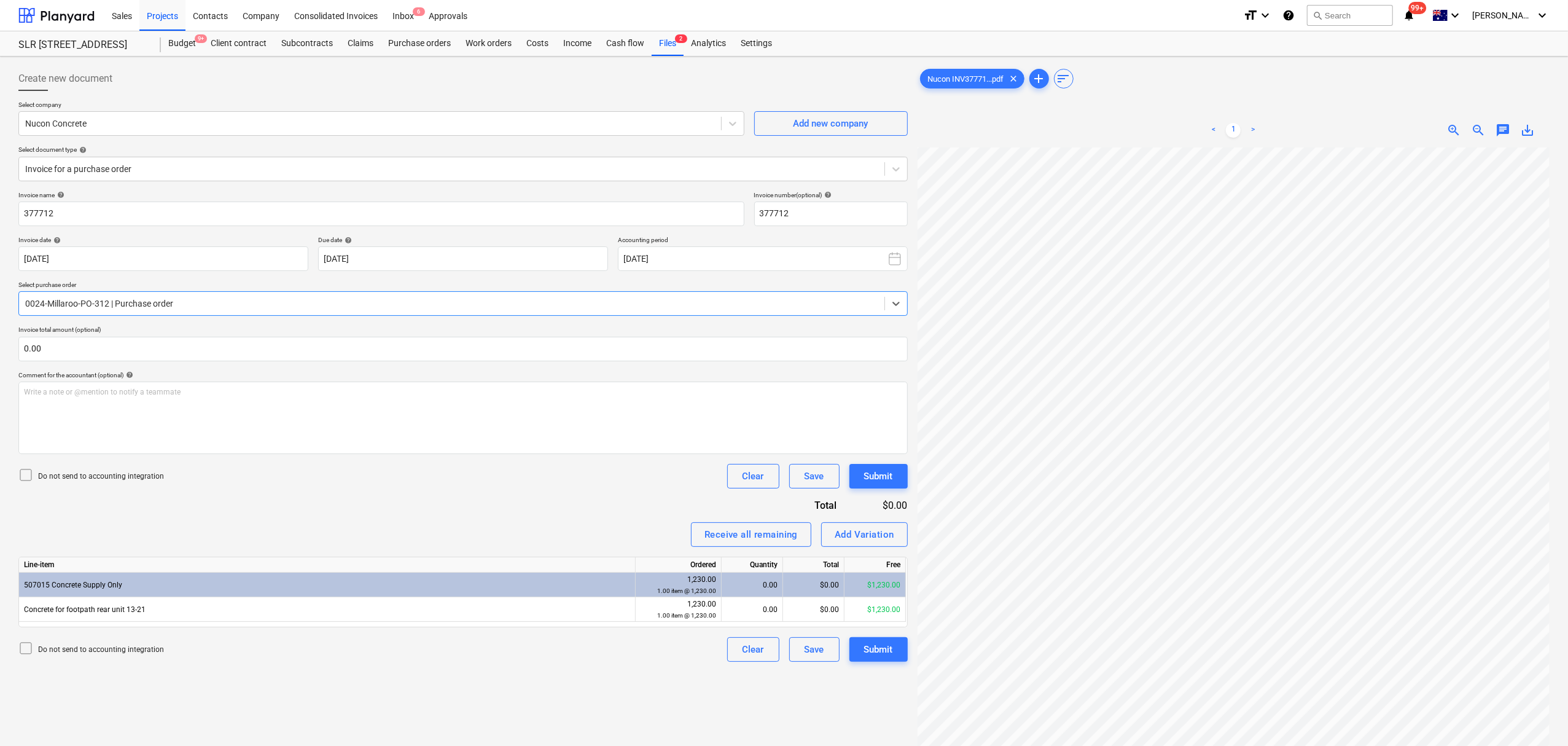
click at [146, 308] on div at bounding box center [451, 303] width 853 height 12
click at [414, 42] on div "Purchase orders" at bounding box center [419, 43] width 77 height 24
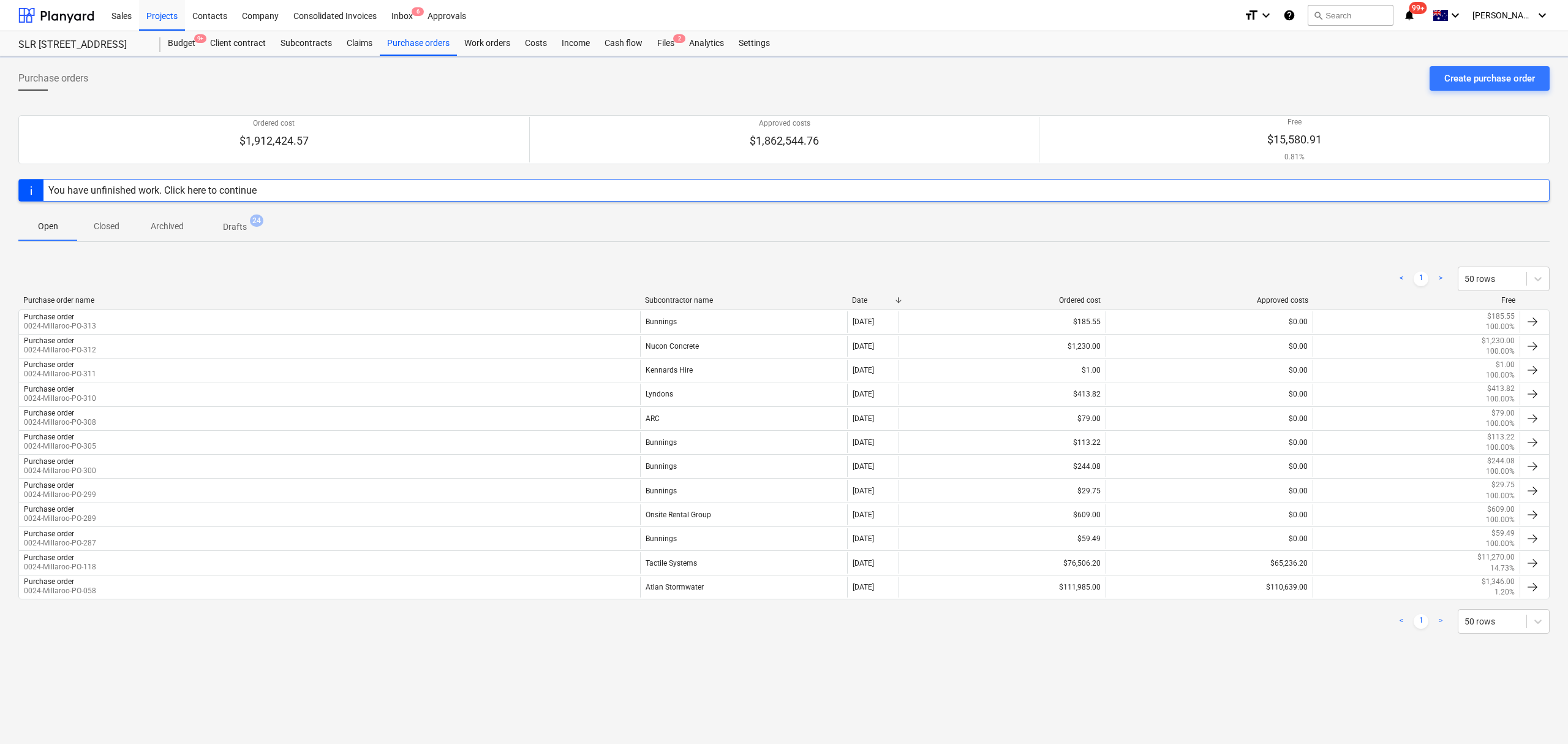
drag, startPoint x: 415, startPoint y: 42, endPoint x: 319, endPoint y: 260, distance: 238.2
click at [312, 258] on div "< 1 > 50 rows Purchase order name Subcontractor name Date Ordered cost Approved…" at bounding box center [784, 450] width 1532 height 397
click at [662, 50] on div "Files 2" at bounding box center [666, 43] width 32 height 24
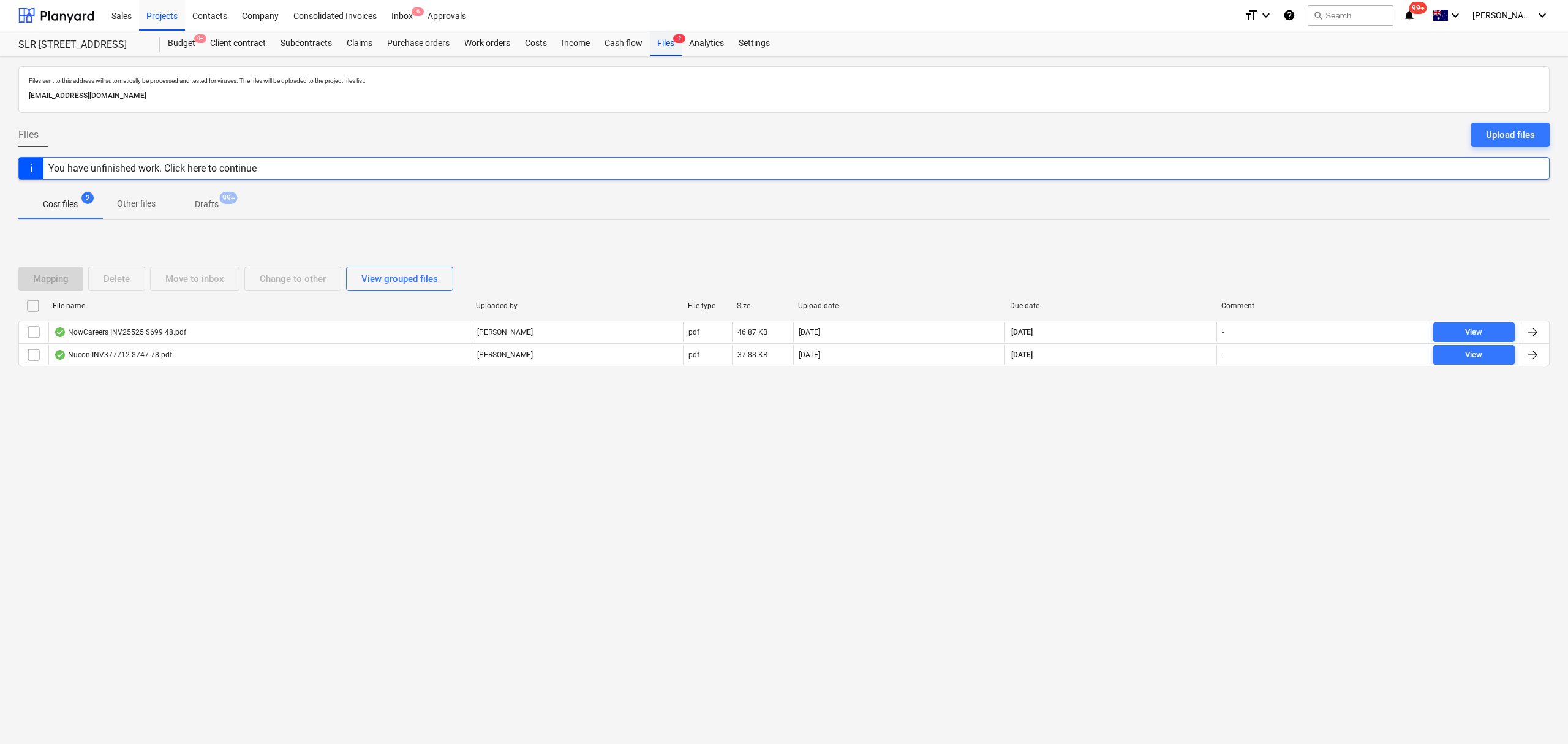
click at [662, 50] on div "Files 2" at bounding box center [666, 43] width 32 height 24
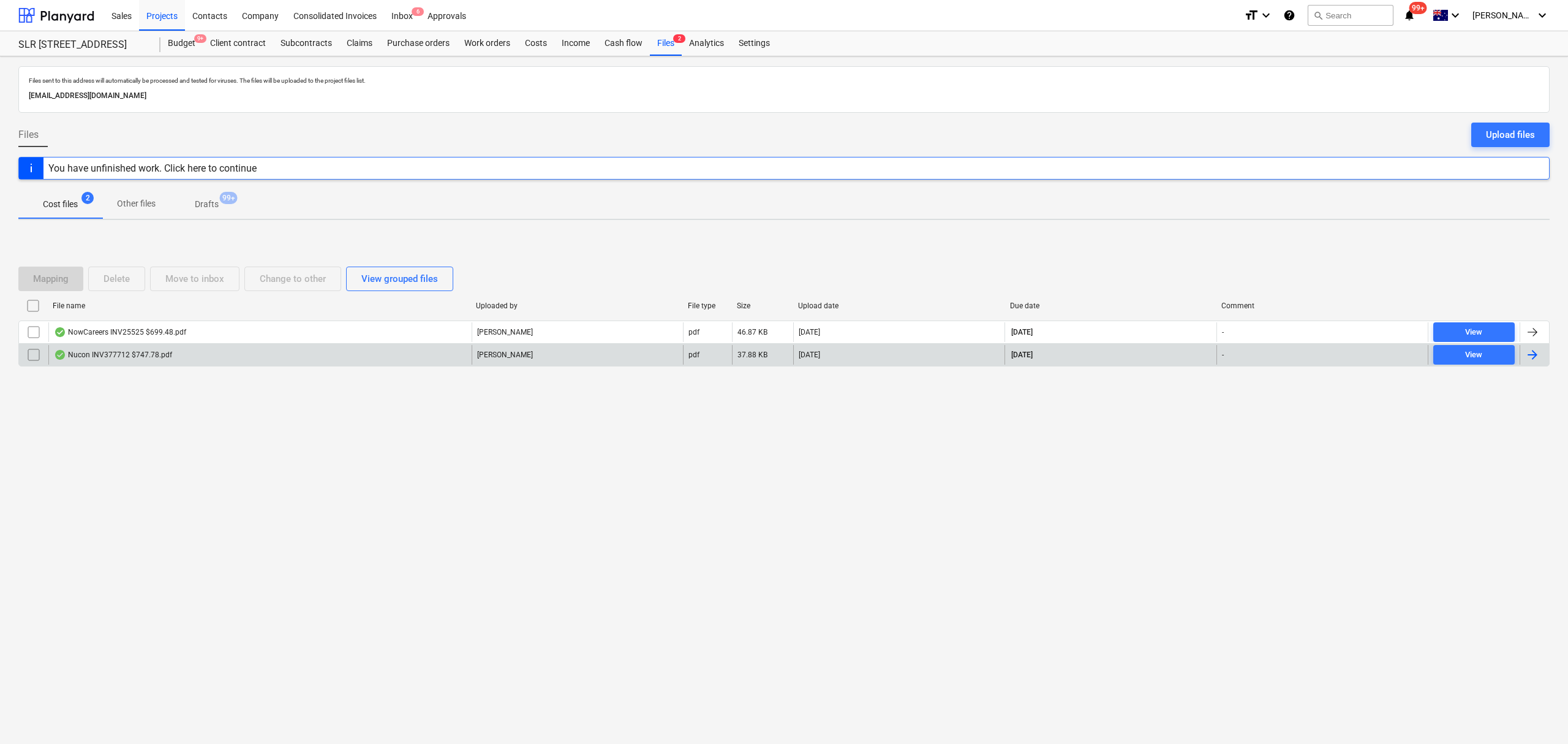
click at [214, 356] on div "Nucon INV377712 $747.78.pdf" at bounding box center [260, 354] width 423 height 20
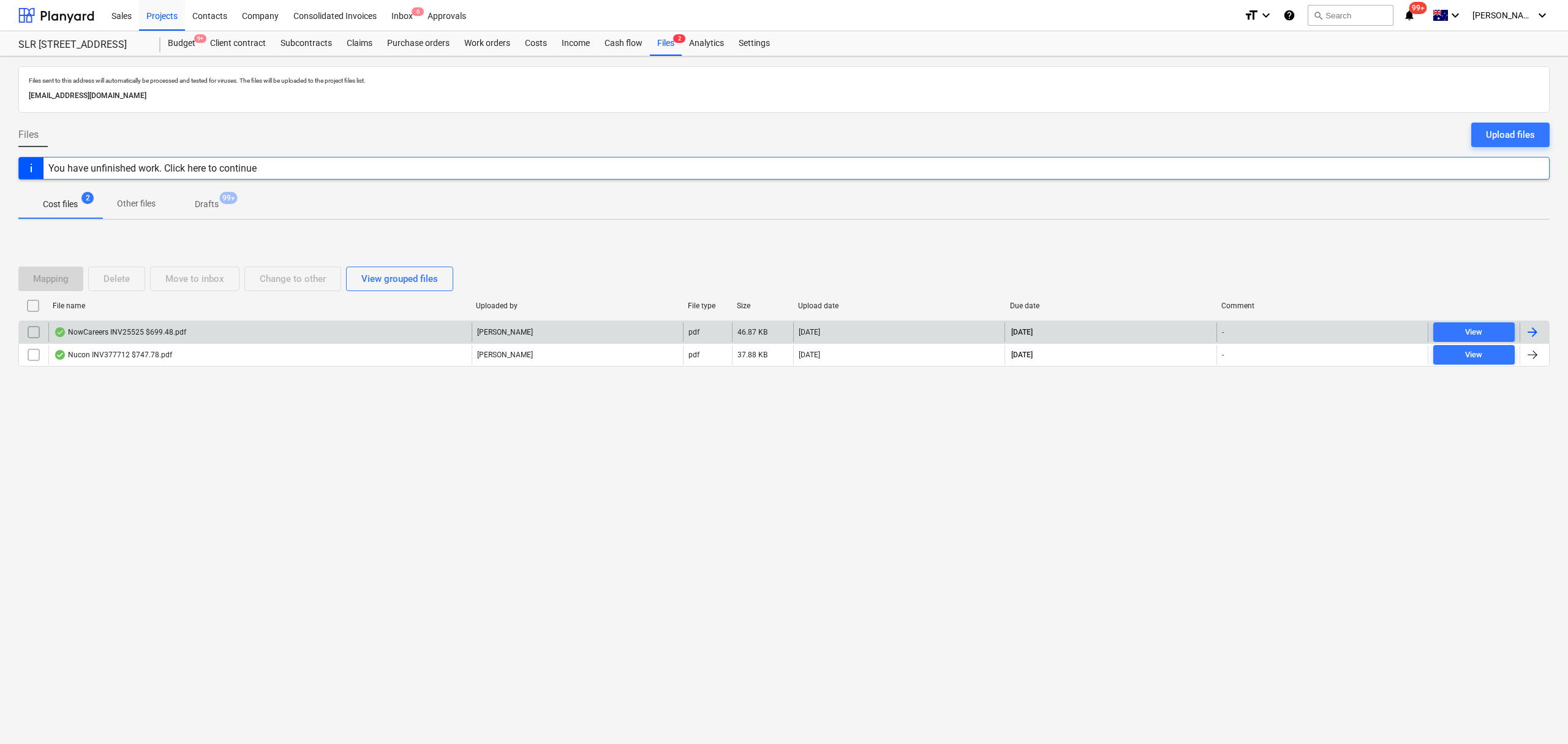
click at [464, 326] on div "NowCareers INV25525 $699.48.pdf" at bounding box center [260, 332] width 423 height 20
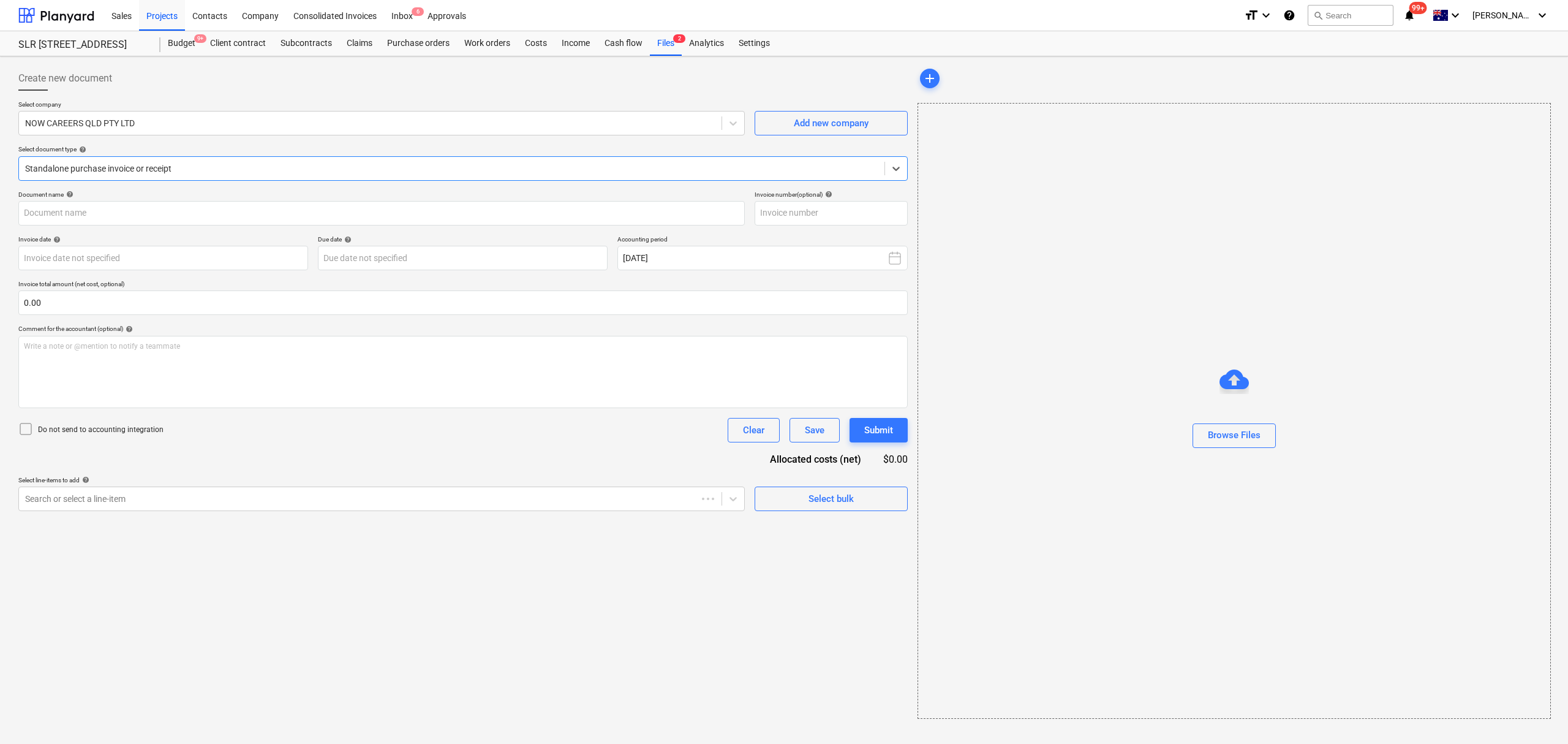
type input "25525"
type input "[DATE]"
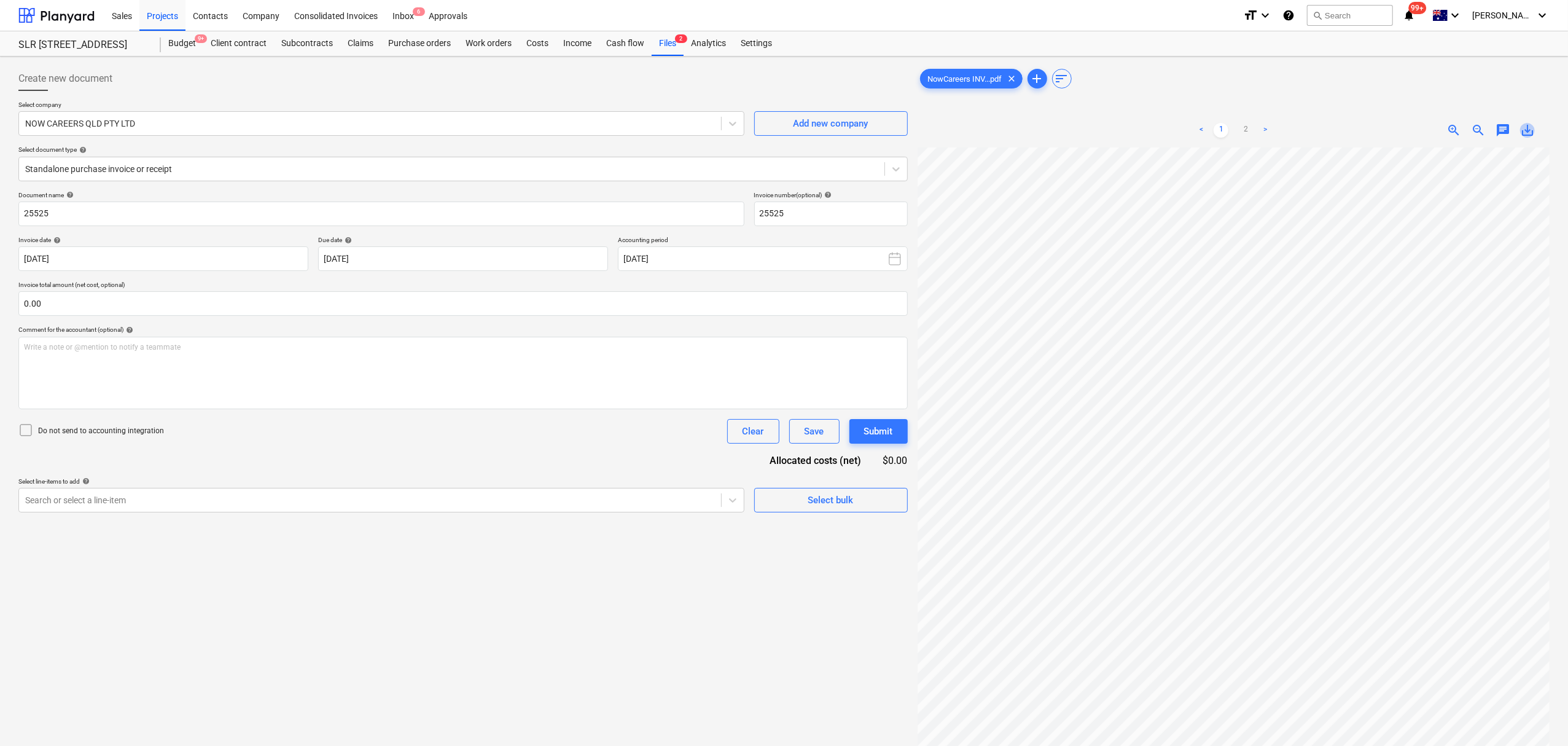
click at [1524, 137] on span "save_alt" at bounding box center [1527, 130] width 15 height 15
click at [1256, 134] on ul "< 1 2 >" at bounding box center [1233, 130] width 204 height 15
click at [1243, 126] on link "2" at bounding box center [1245, 130] width 15 height 15
click at [1204, 124] on link "<" at bounding box center [1201, 130] width 15 height 15
click at [665, 38] on div "Files 2" at bounding box center [668, 43] width 32 height 24
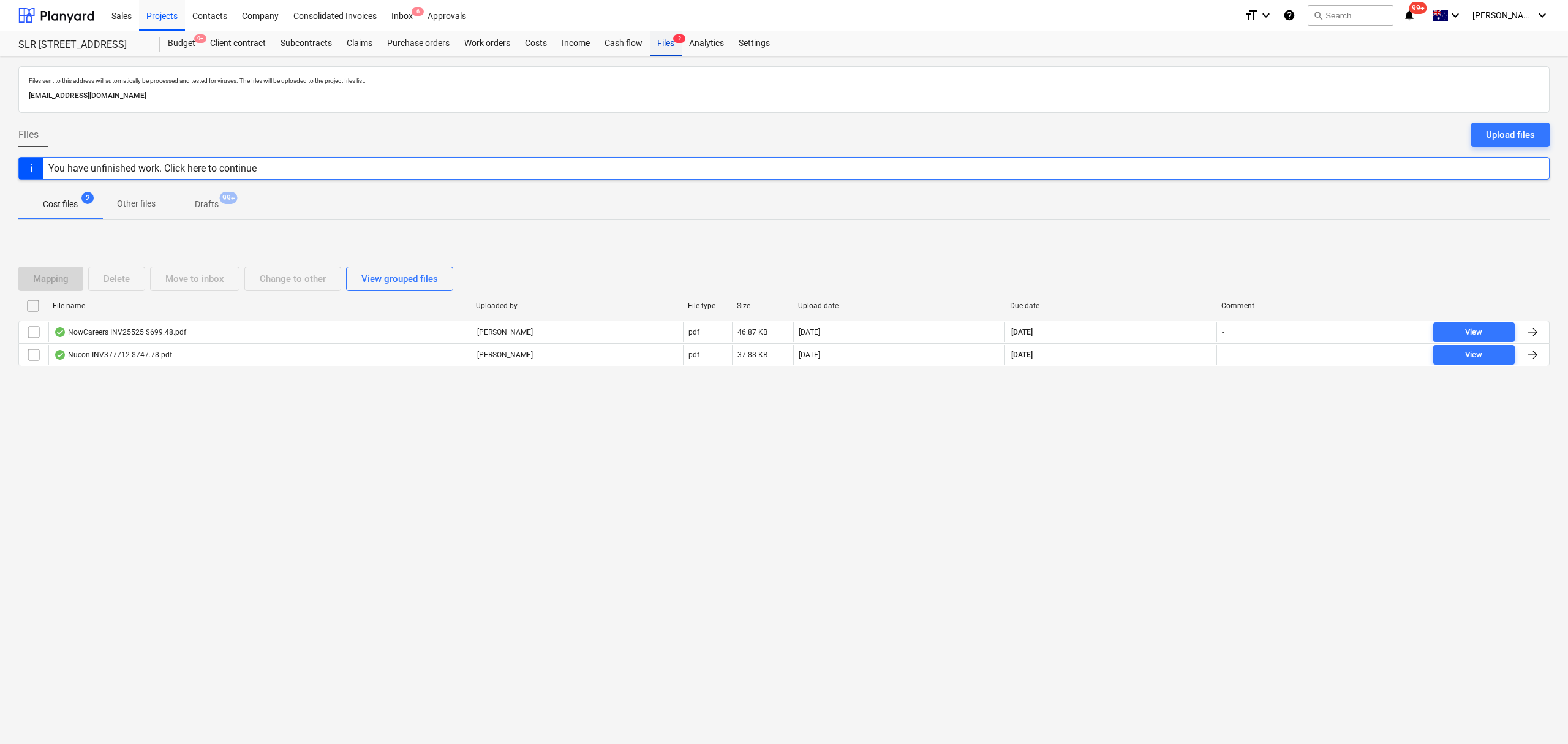
click at [663, 38] on div "Files 2" at bounding box center [666, 43] width 32 height 24
